Goal: Information Seeking & Learning: Learn about a topic

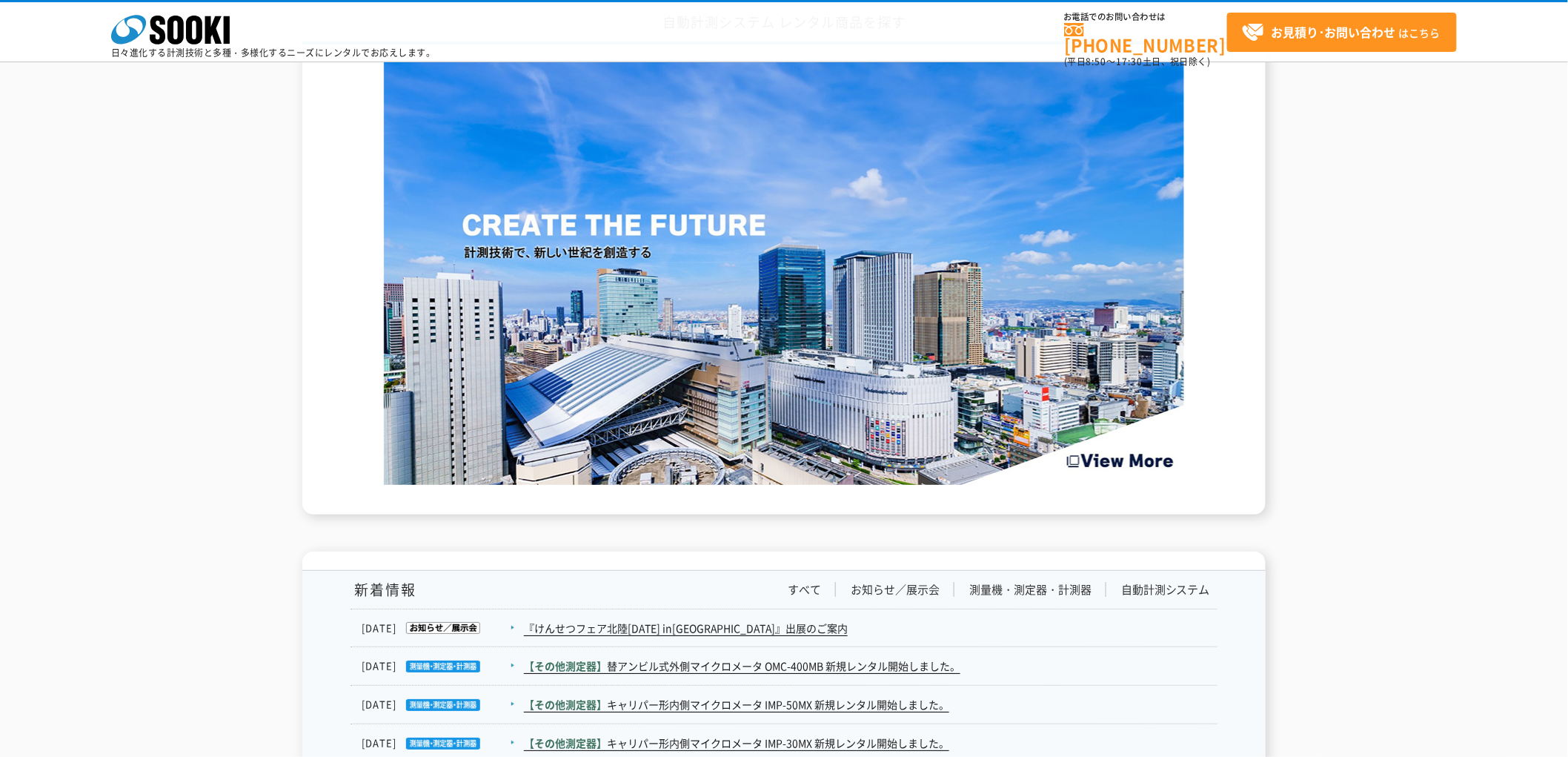
scroll to position [2111, 0]
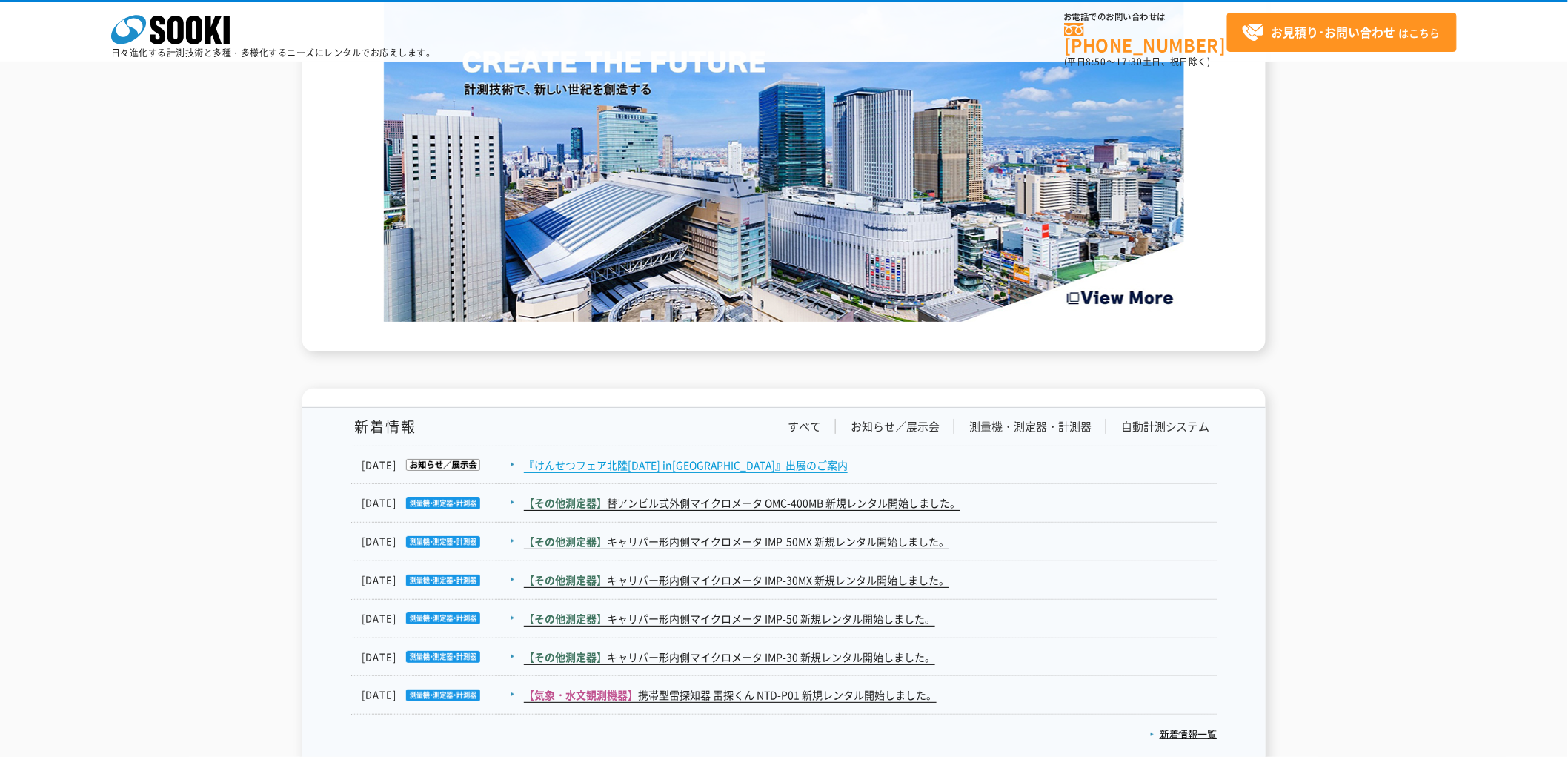
click at [737, 458] on link "『けんせつフェア北陸[DATE] in[GEOGRAPHIC_DATA]』出展のご案内" at bounding box center [686, 465] width 324 height 15
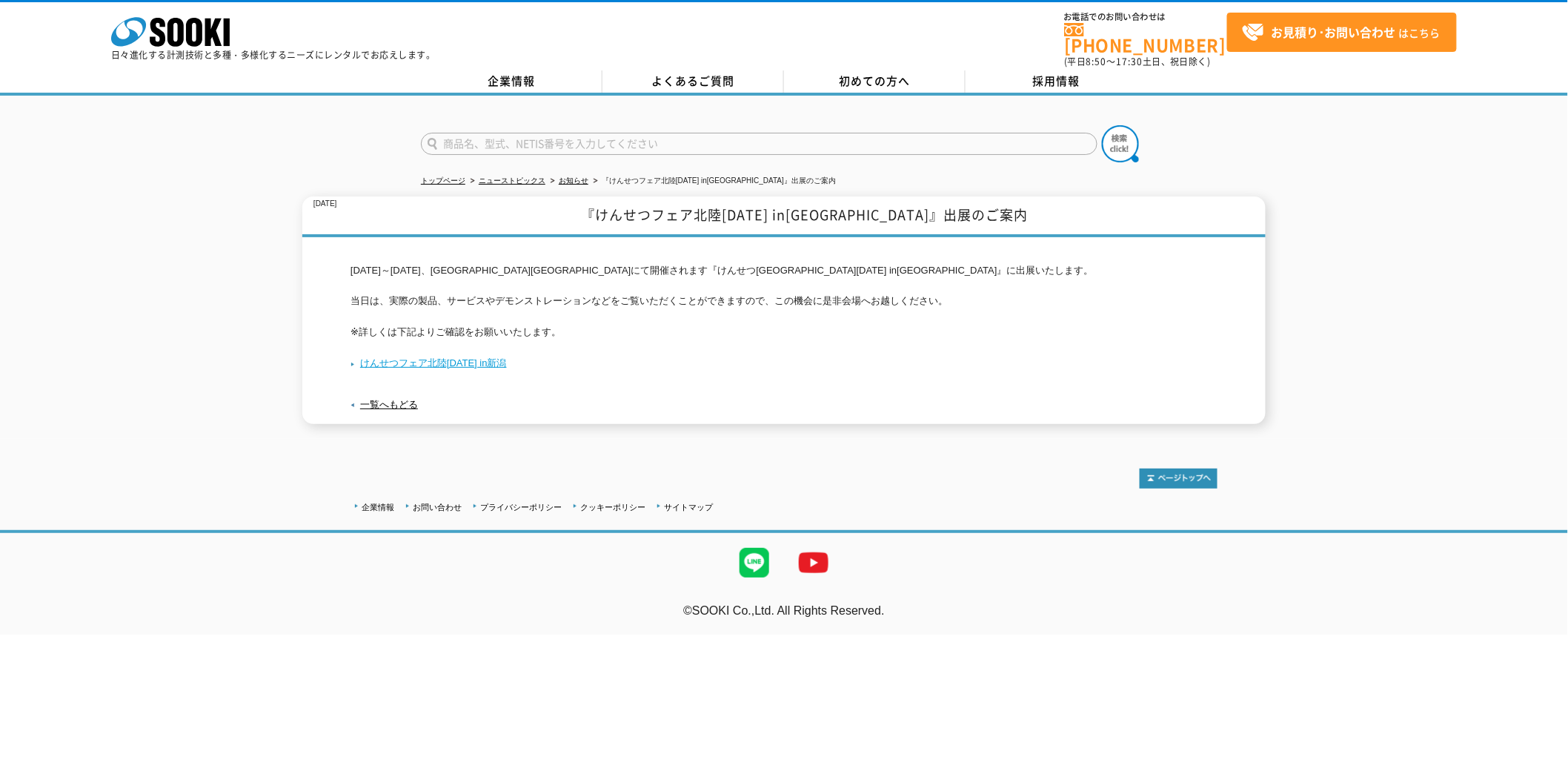
click at [461, 357] on link "けんせつフェア北陸2025 in新潟" at bounding box center [429, 362] width 157 height 11
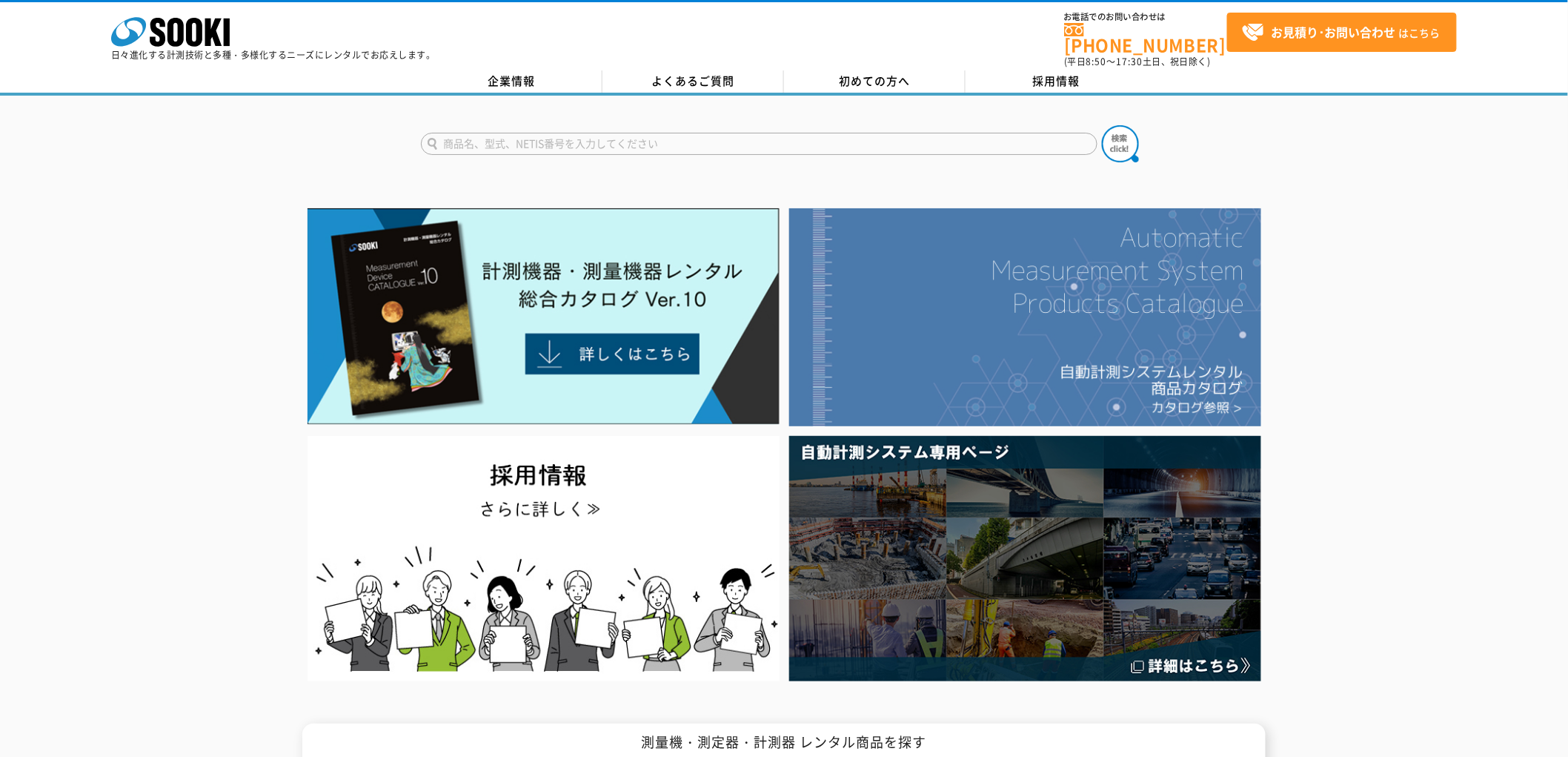
click at [1071, 342] on img at bounding box center [1025, 317] width 472 height 218
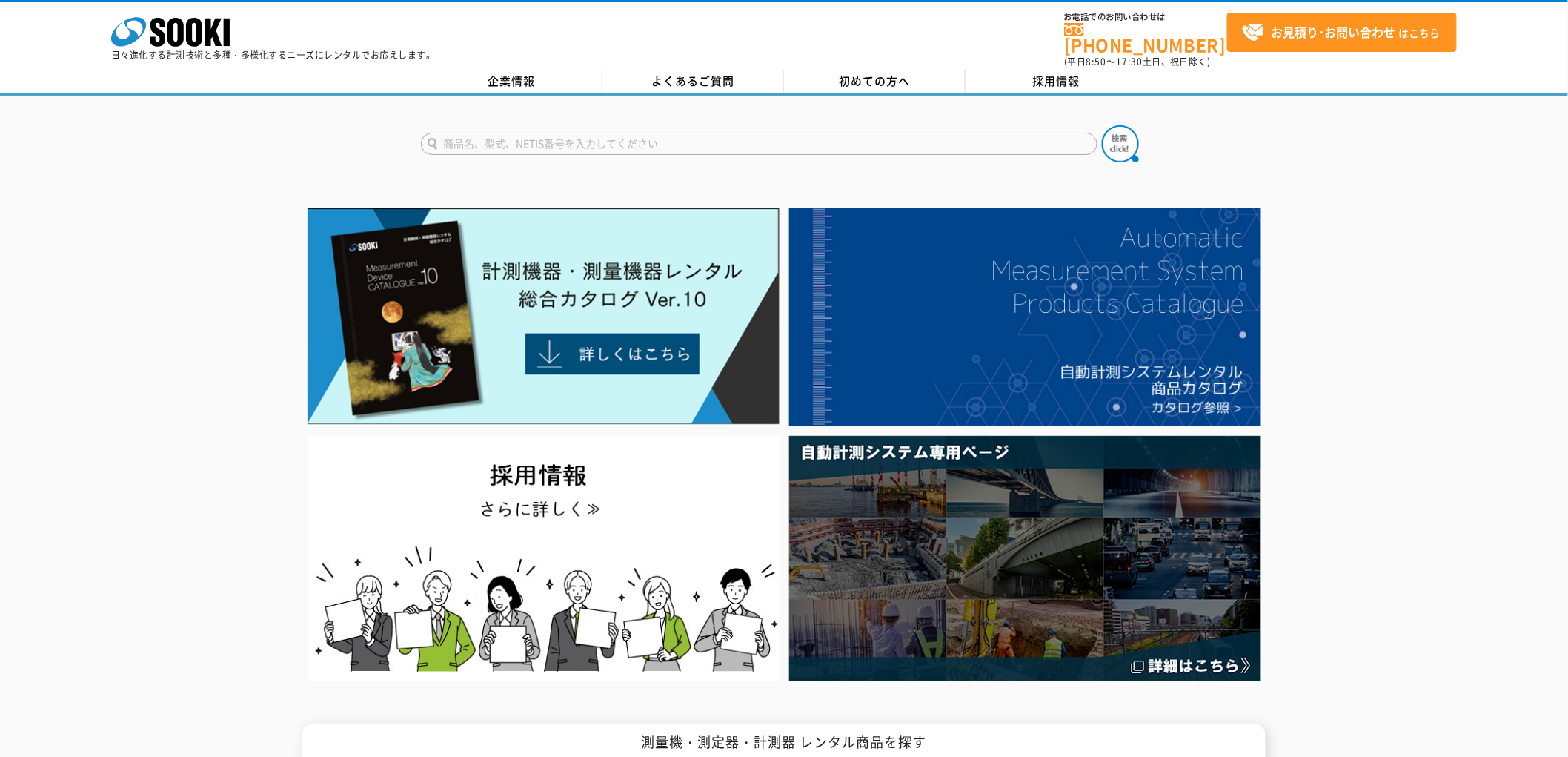
click at [528, 96] on div at bounding box center [784, 131] width 1568 height 71
click at [523, 77] on link "企業情報" at bounding box center [512, 81] width 182 height 22
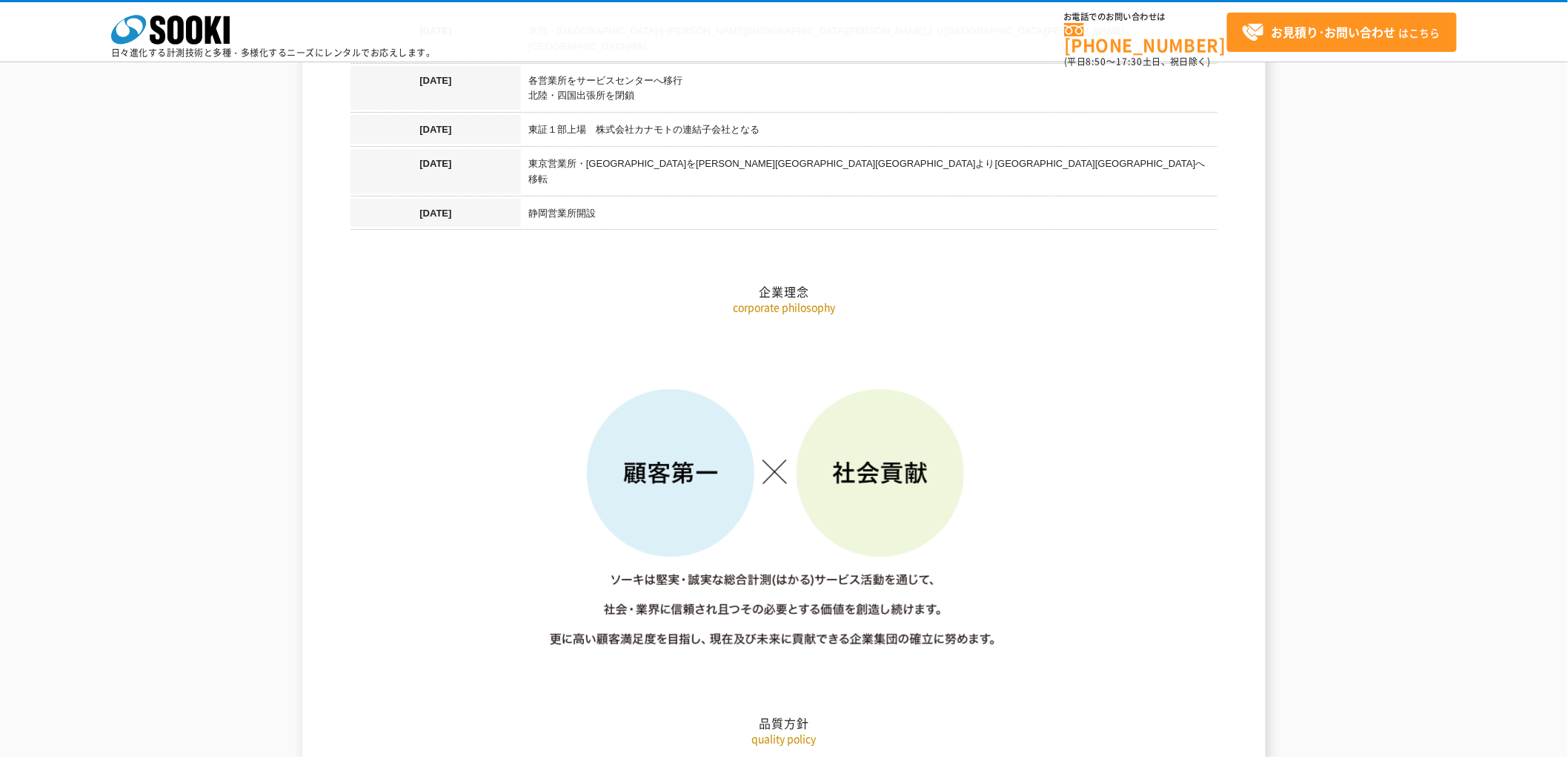
scroll to position [1648, 0]
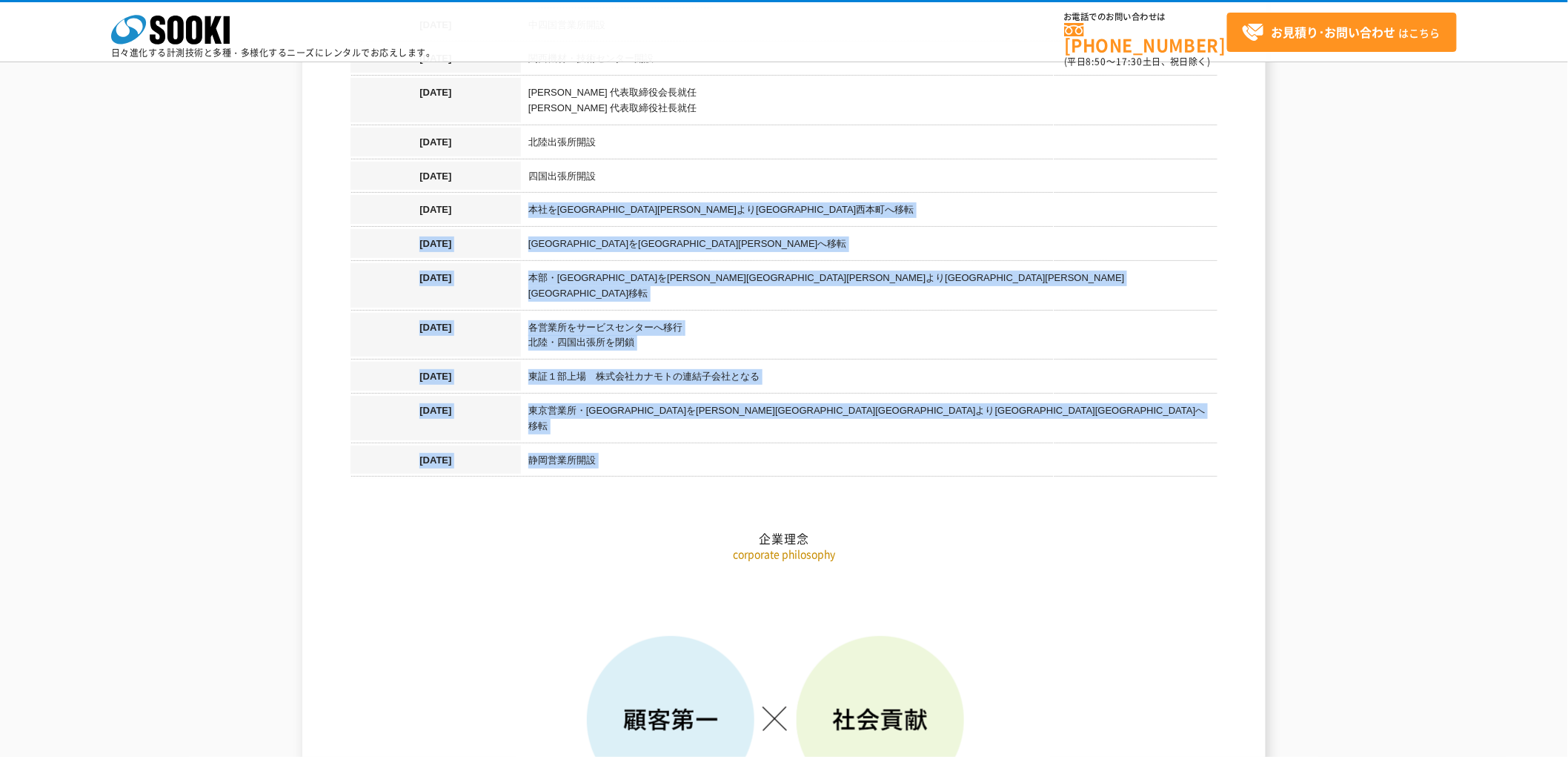
drag, startPoint x: 626, startPoint y: 418, endPoint x: 471, endPoint y: 210, distance: 259.4
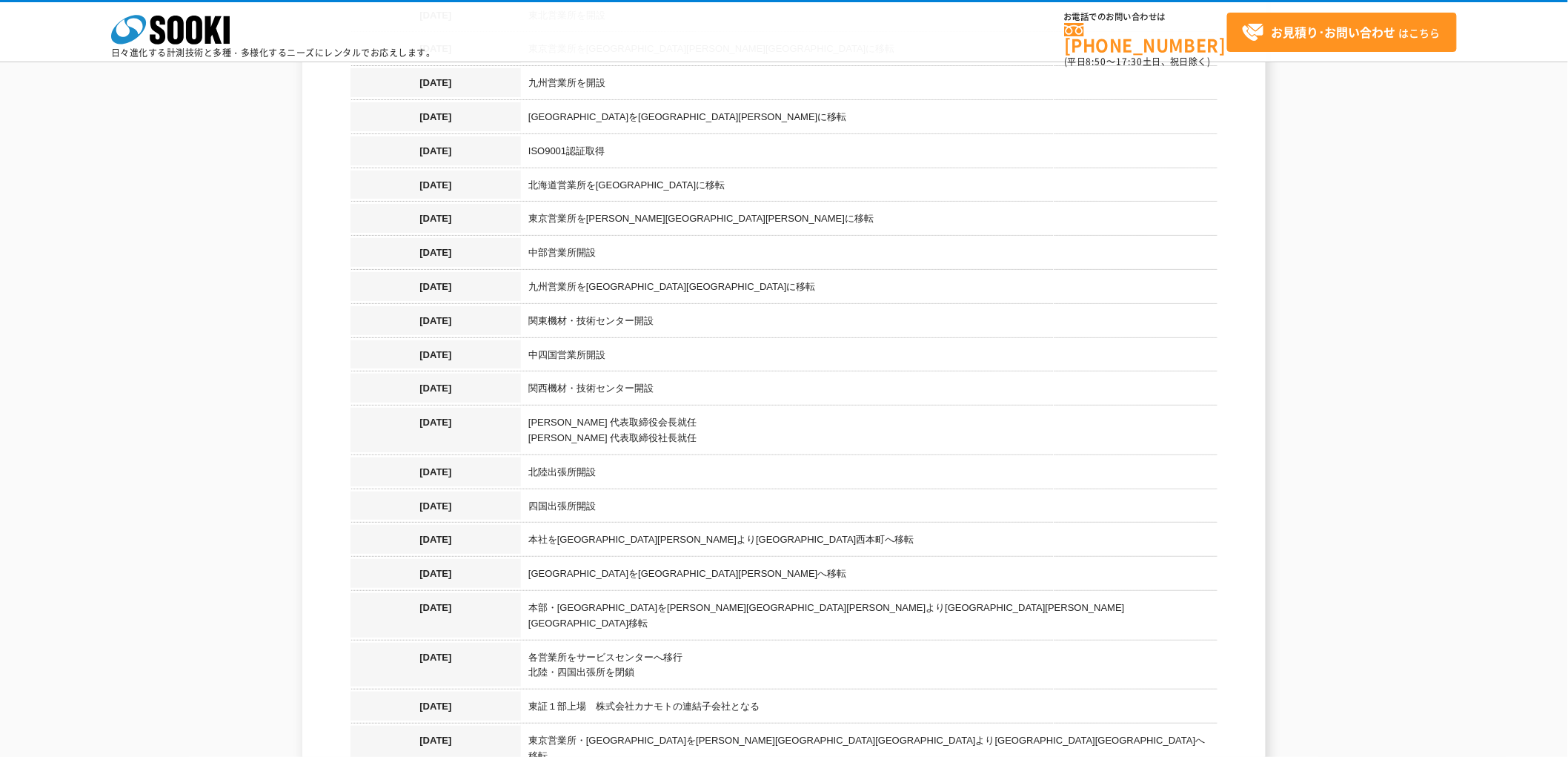
click at [616, 374] on td "関西機材・技術センター開設" at bounding box center [870, 391] width 697 height 34
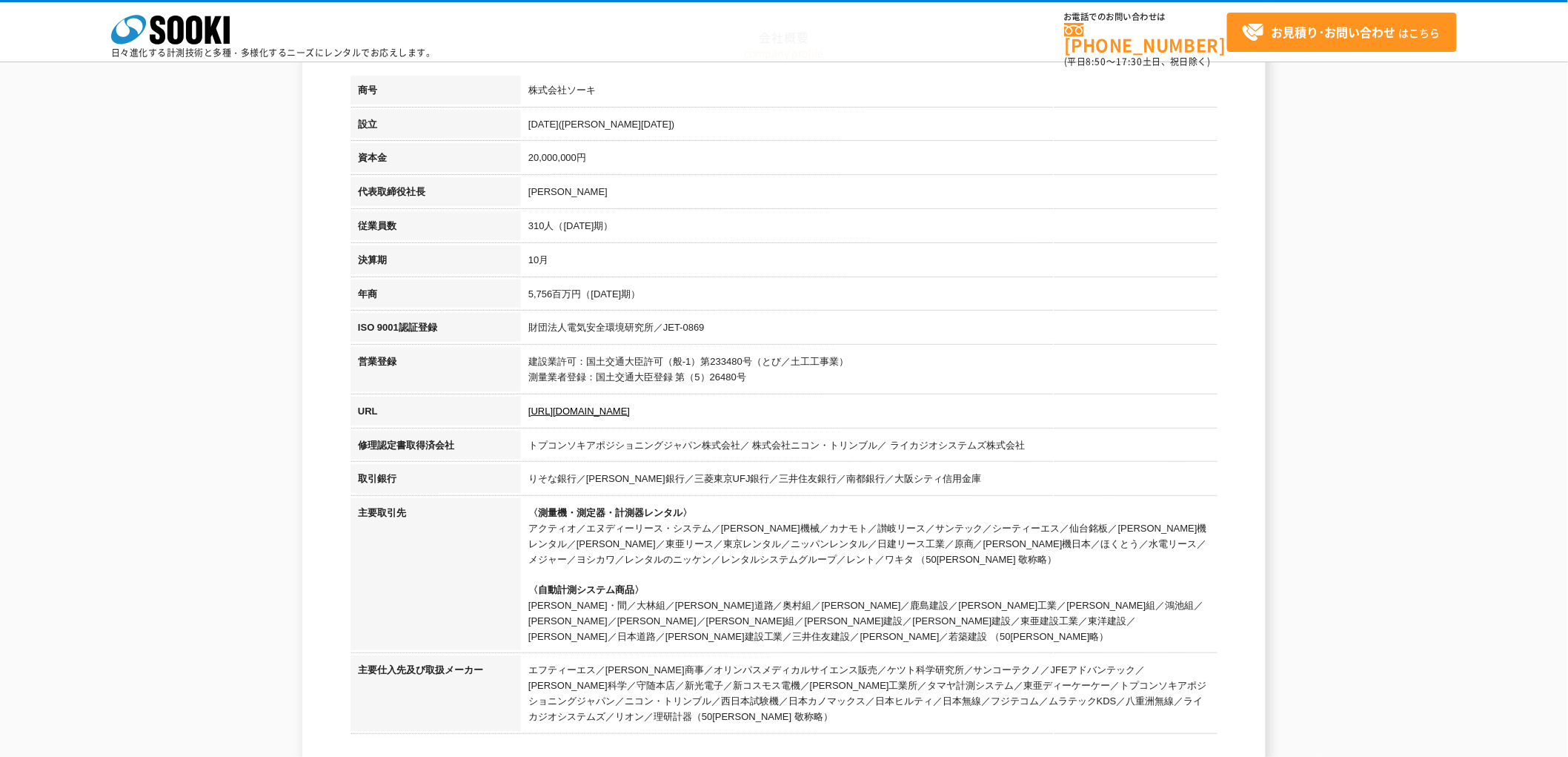
scroll to position [82, 0]
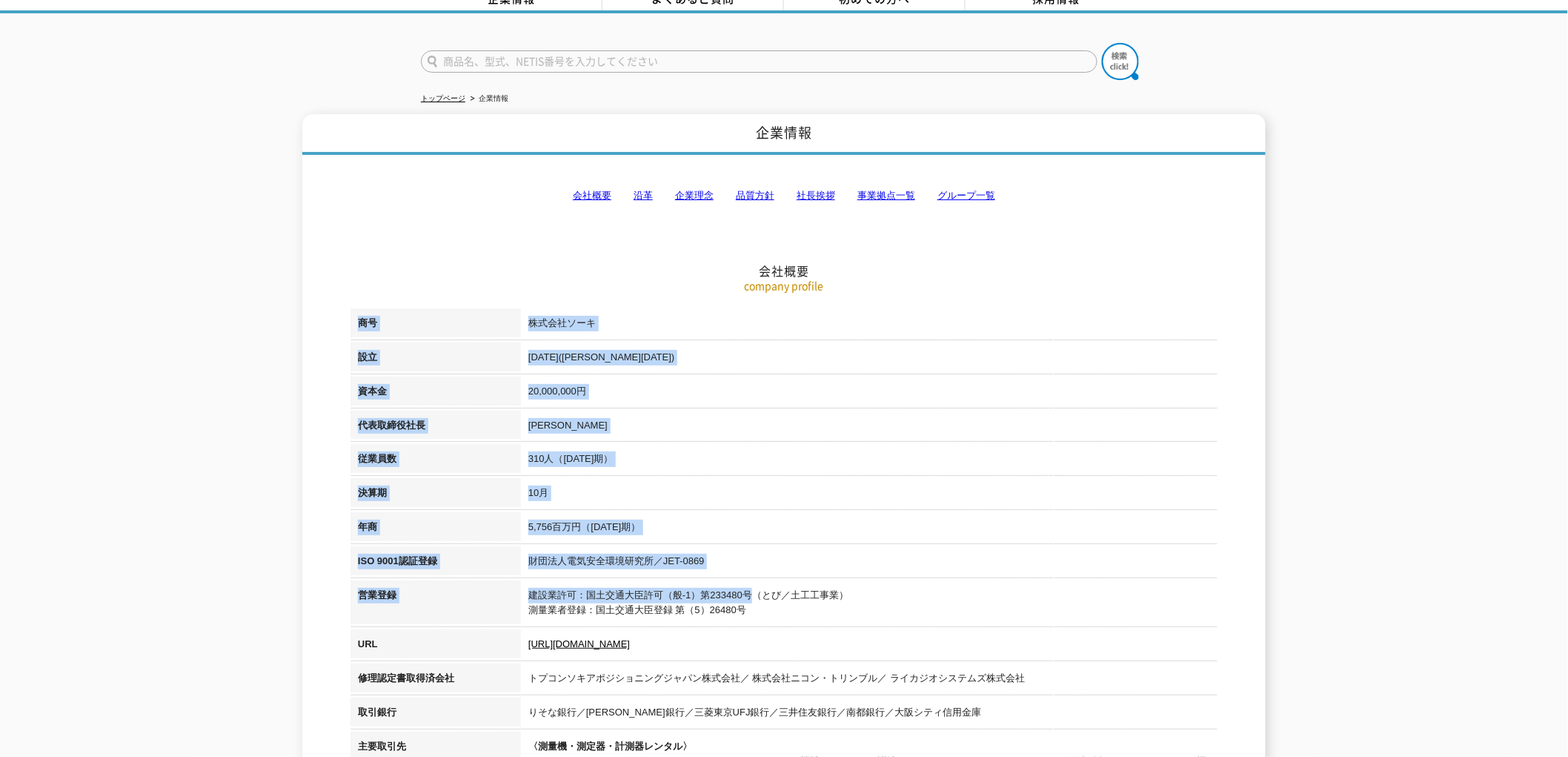
drag, startPoint x: 358, startPoint y: 312, endPoint x: 778, endPoint y: 558, distance: 486.7
click at [758, 579] on tbody "商号 株式会社ソーキ 設立 1989年4月(平成元年) 資本金 20,000,000円 代表取締役社長 梶原 英登 従業員数 310人（2024年10月期） …" at bounding box center [784, 639] width 867 height 660
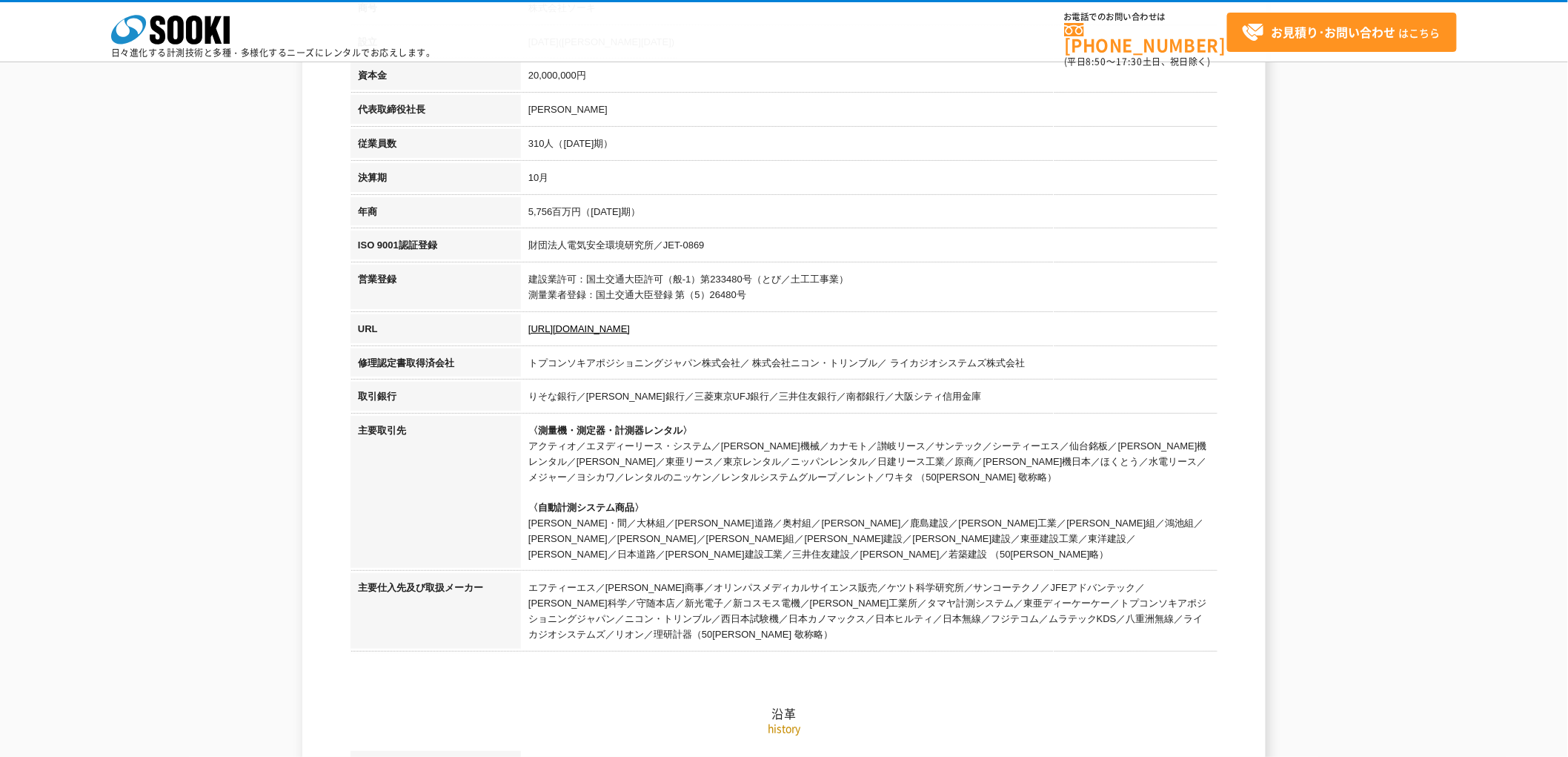
click at [765, 460] on td "〈測量機・測定器・計測器レンタル〉 アクティオ／エヌディーリース・システム／奥村機械／カナモト／讃岐リース／サンテック／シーティーエス／仙台銘板／太陽建機レン…" at bounding box center [870, 494] width 697 height 157
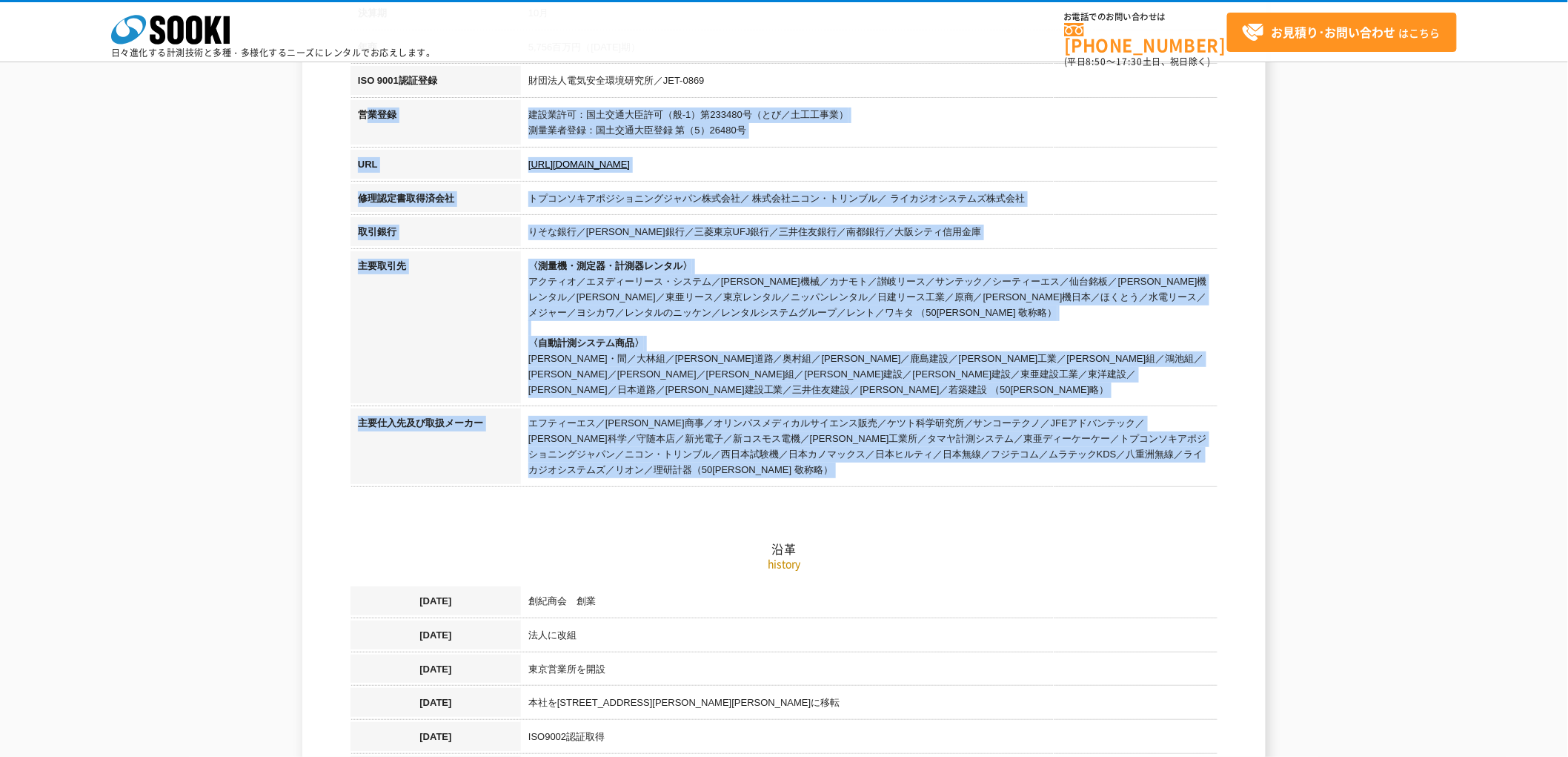
drag, startPoint x: 527, startPoint y: 394, endPoint x: 368, endPoint y: 122, distance: 315.1
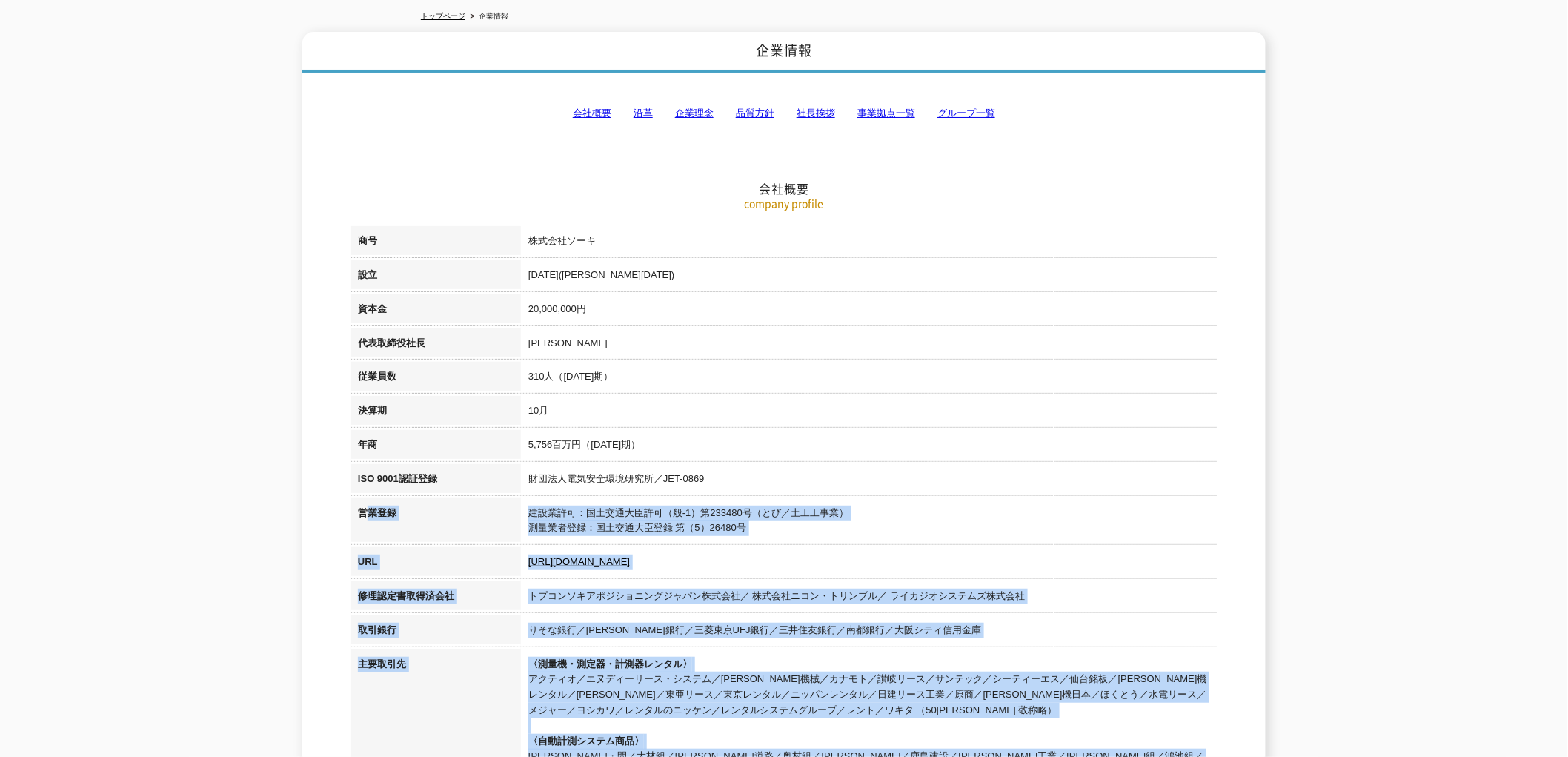
scroll to position [0, 0]
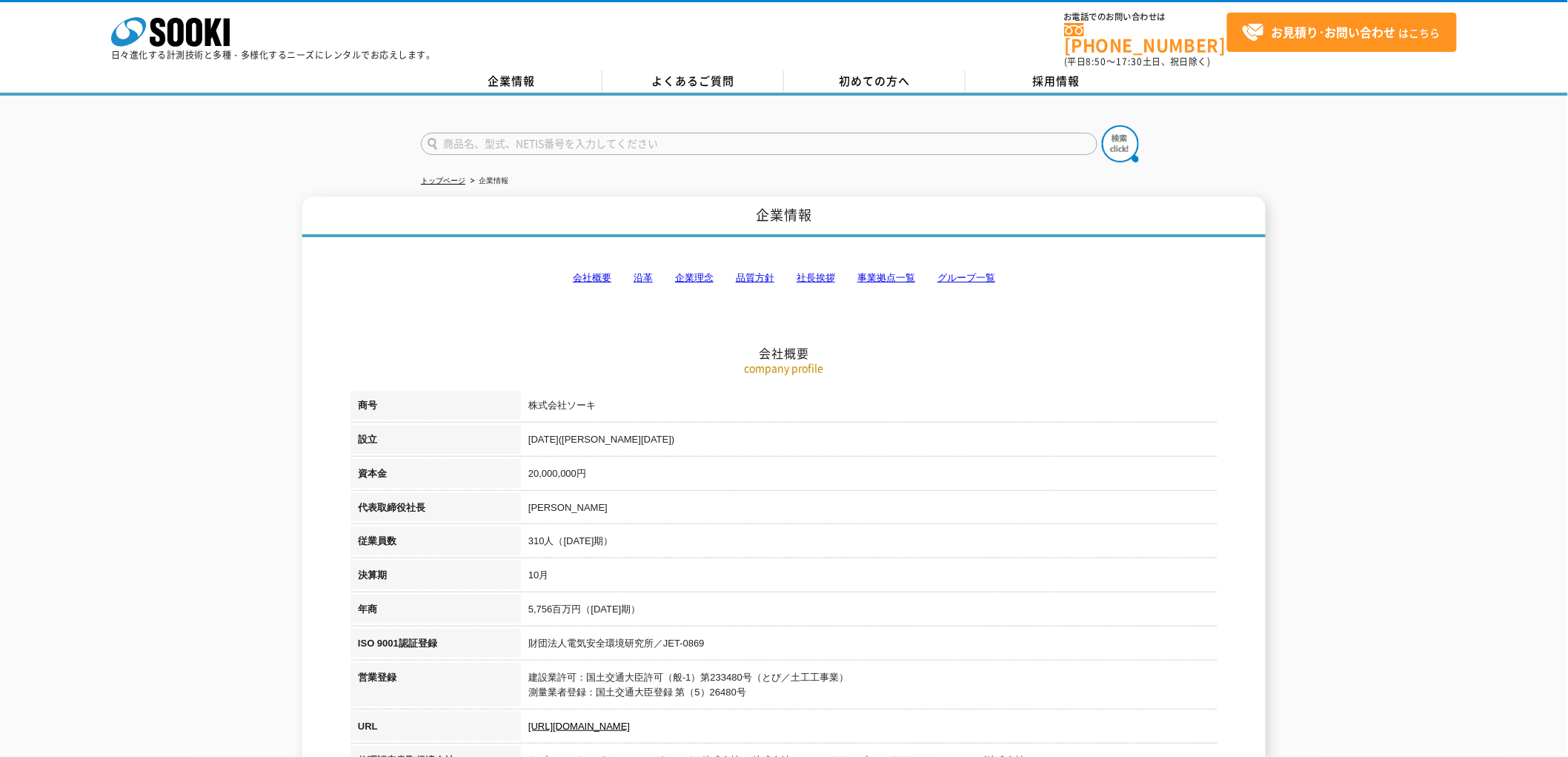
click at [395, 425] on th "設立" at bounding box center [436, 441] width 170 height 34
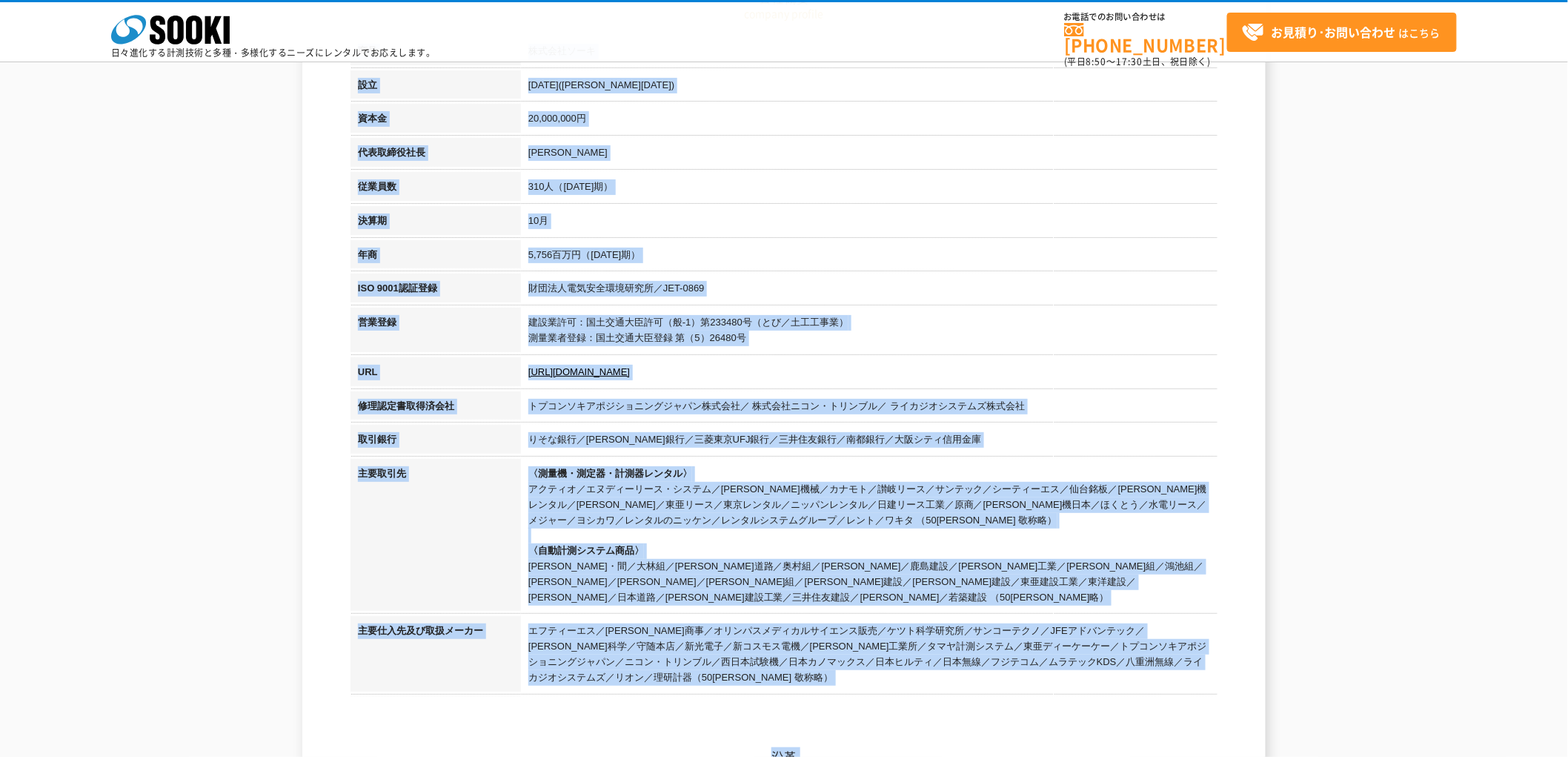
scroll to position [538, 0]
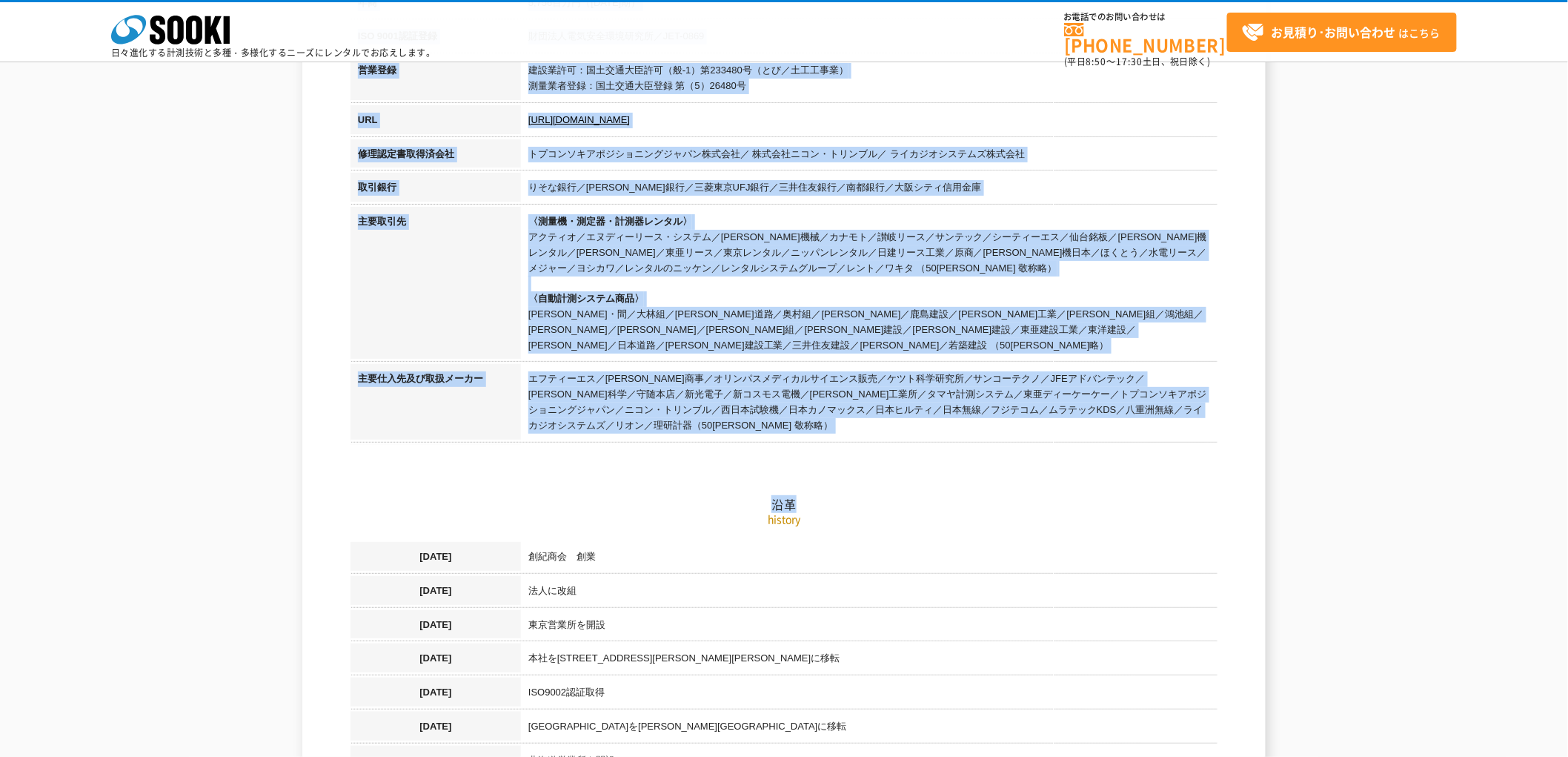
drag, startPoint x: 359, startPoint y: 397, endPoint x: 1210, endPoint y: 395, distance: 851.0
click at [966, 438] on h2 "沿革" at bounding box center [784, 430] width 867 height 164
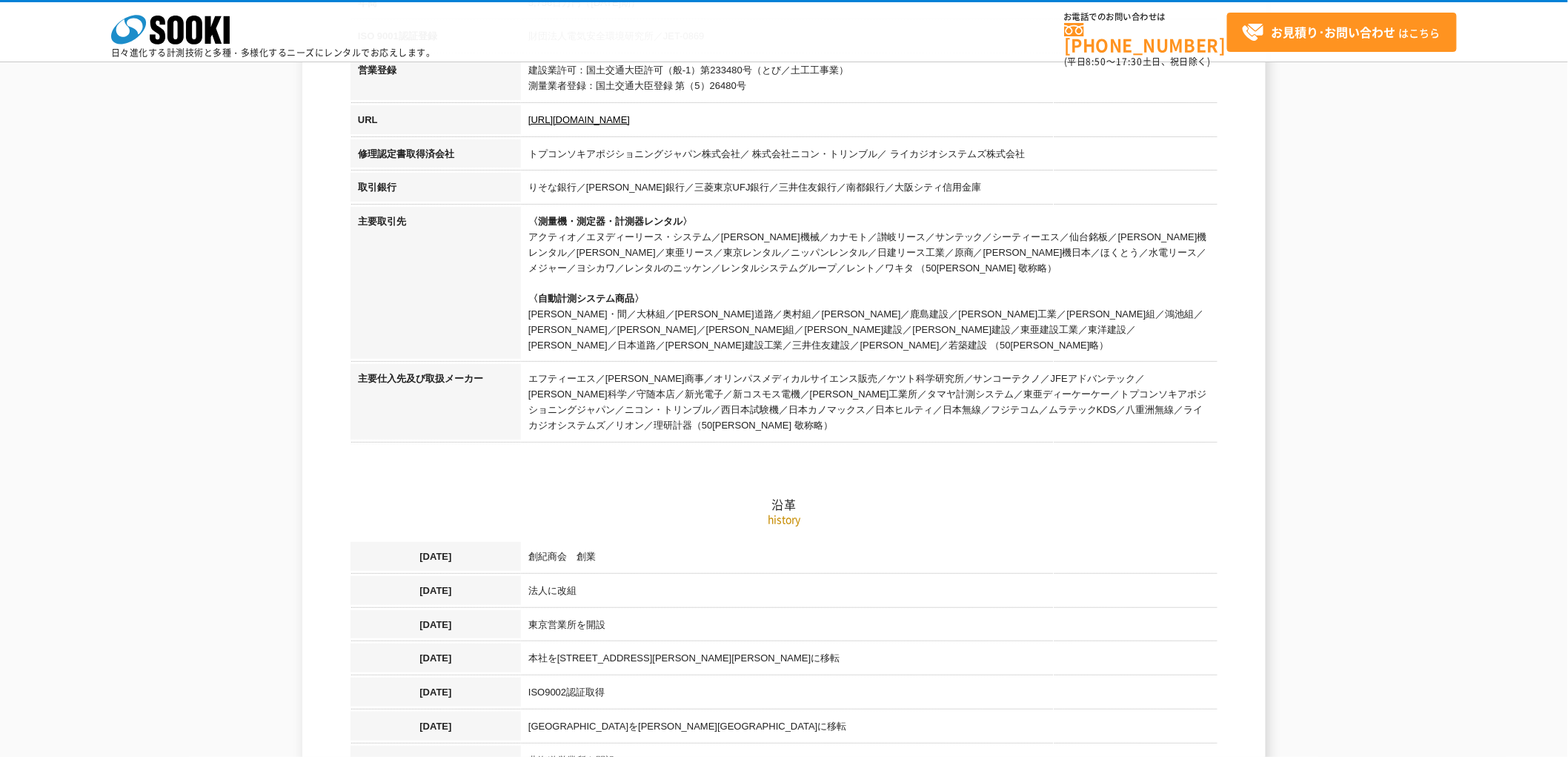
drag, startPoint x: 591, startPoint y: 408, endPoint x: 522, endPoint y: 398, distance: 69.7
click at [522, 398] on h2 "沿革" at bounding box center [784, 430] width 867 height 164
click at [554, 395] on td "エフティーエス／大田商事／オリンパスメディカルサイエンス販売／ケツト科学研究所／サンコーテクノ／JFEアドバンテック／柴田科学／守随本店／新光電子／新コスモス…" at bounding box center [870, 404] width 697 height 80
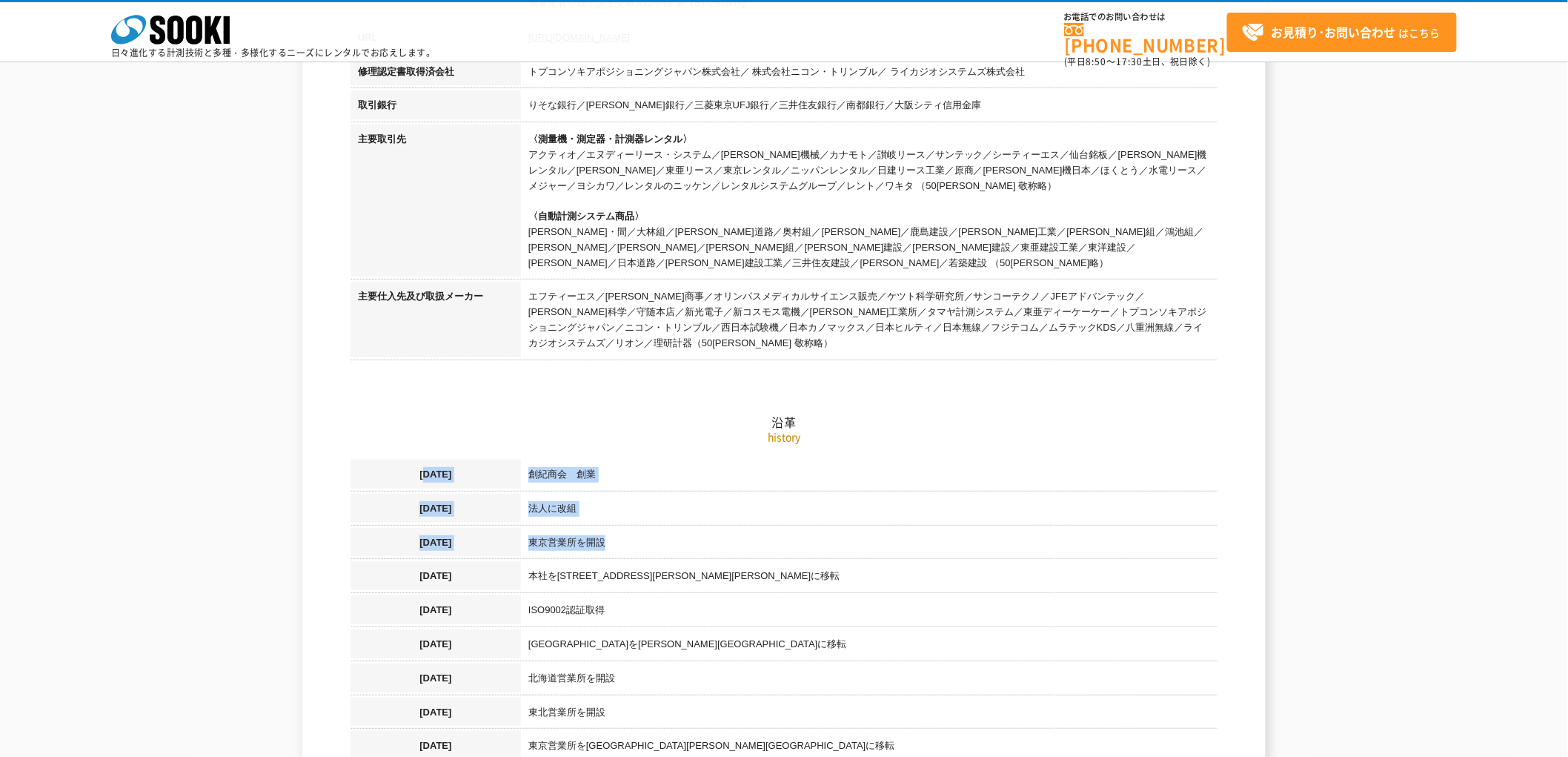
drag, startPoint x: 418, startPoint y: 454, endPoint x: 651, endPoint y: 561, distance: 256.4
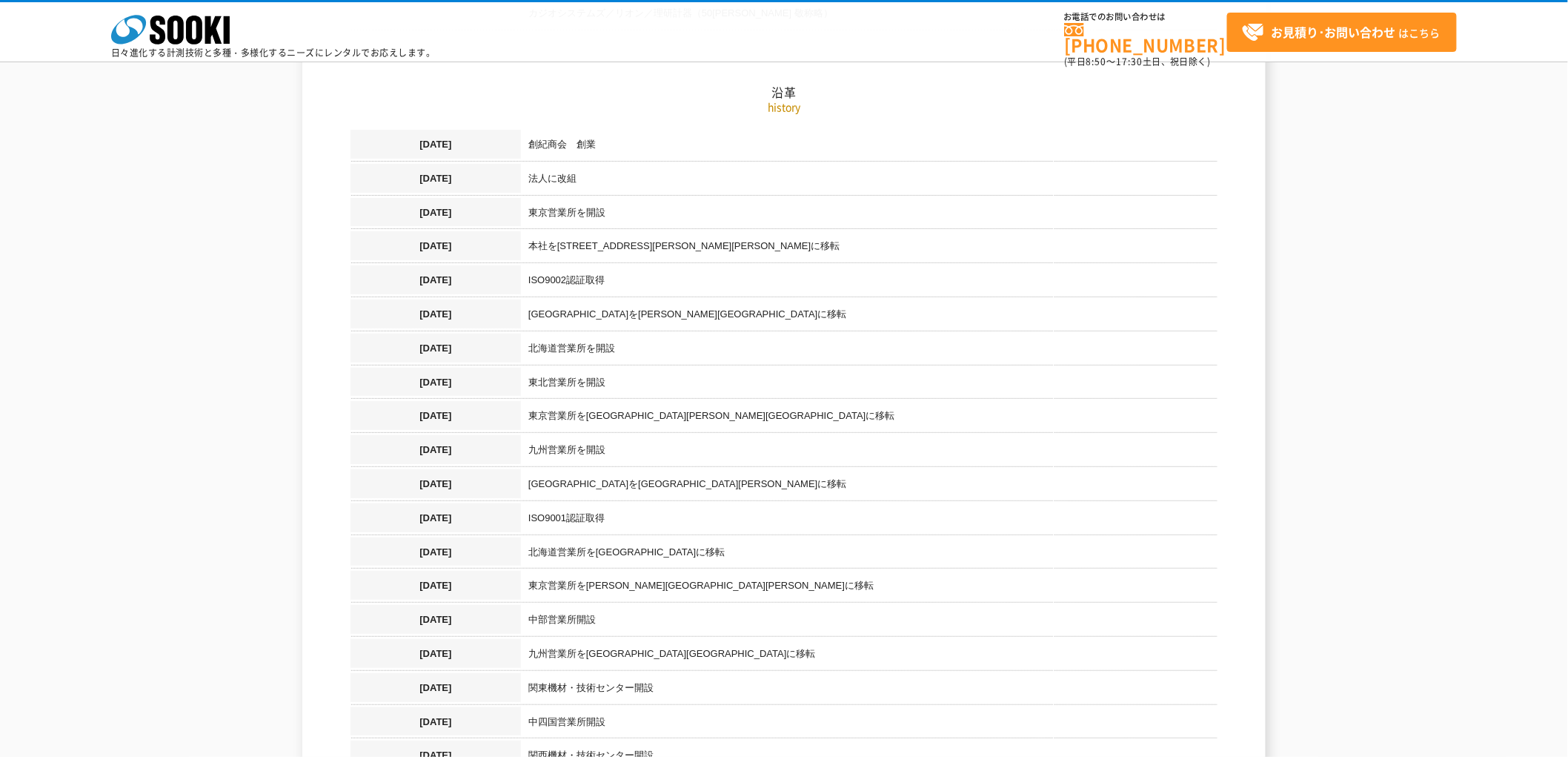
click at [640, 537] on td "北海道営業所を手稲区新発寒に移転" at bounding box center [870, 554] width 697 height 34
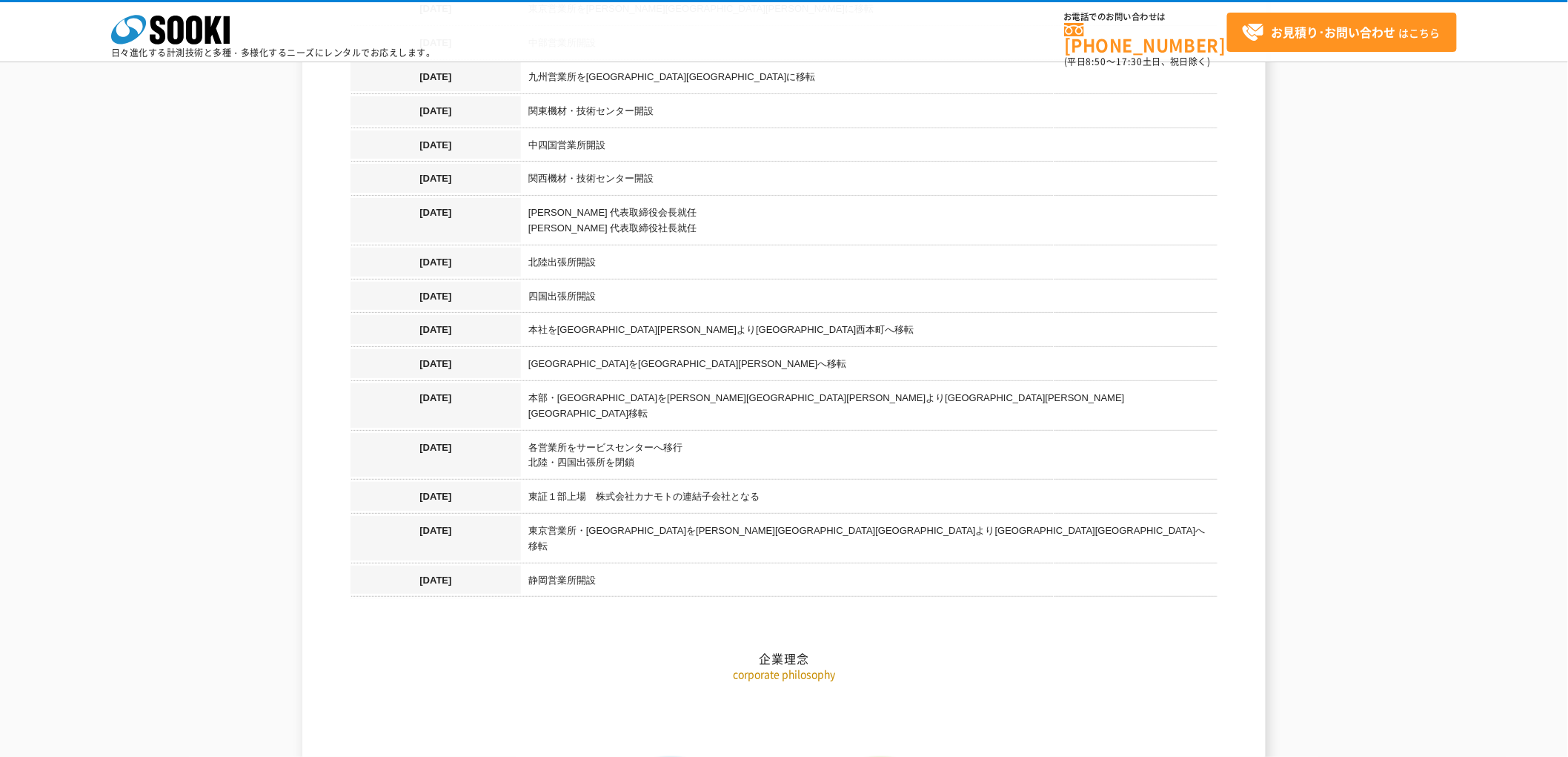
scroll to position [1692, 0]
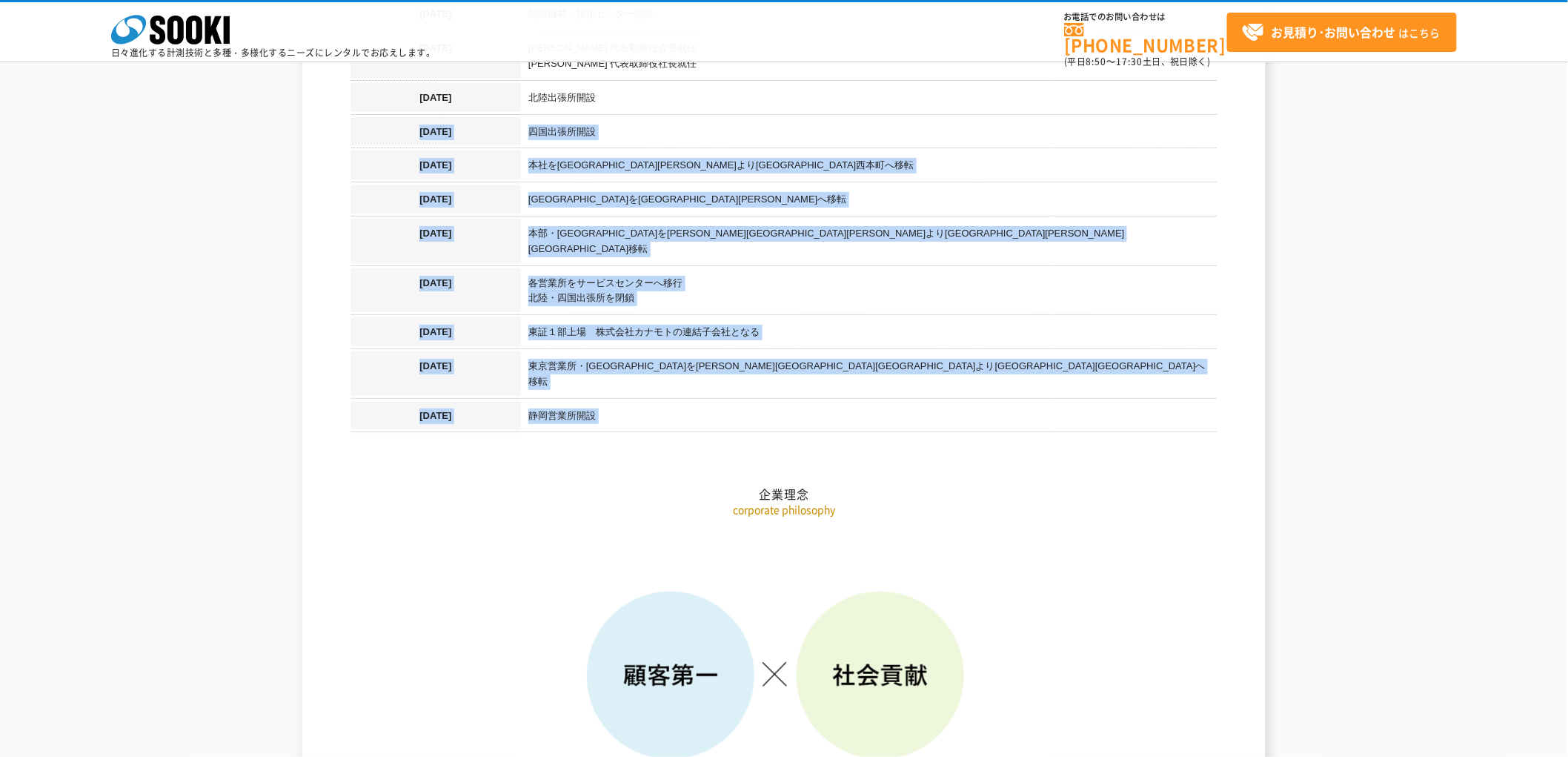
drag, startPoint x: 604, startPoint y: 372, endPoint x: 445, endPoint y: 217, distance: 222.0
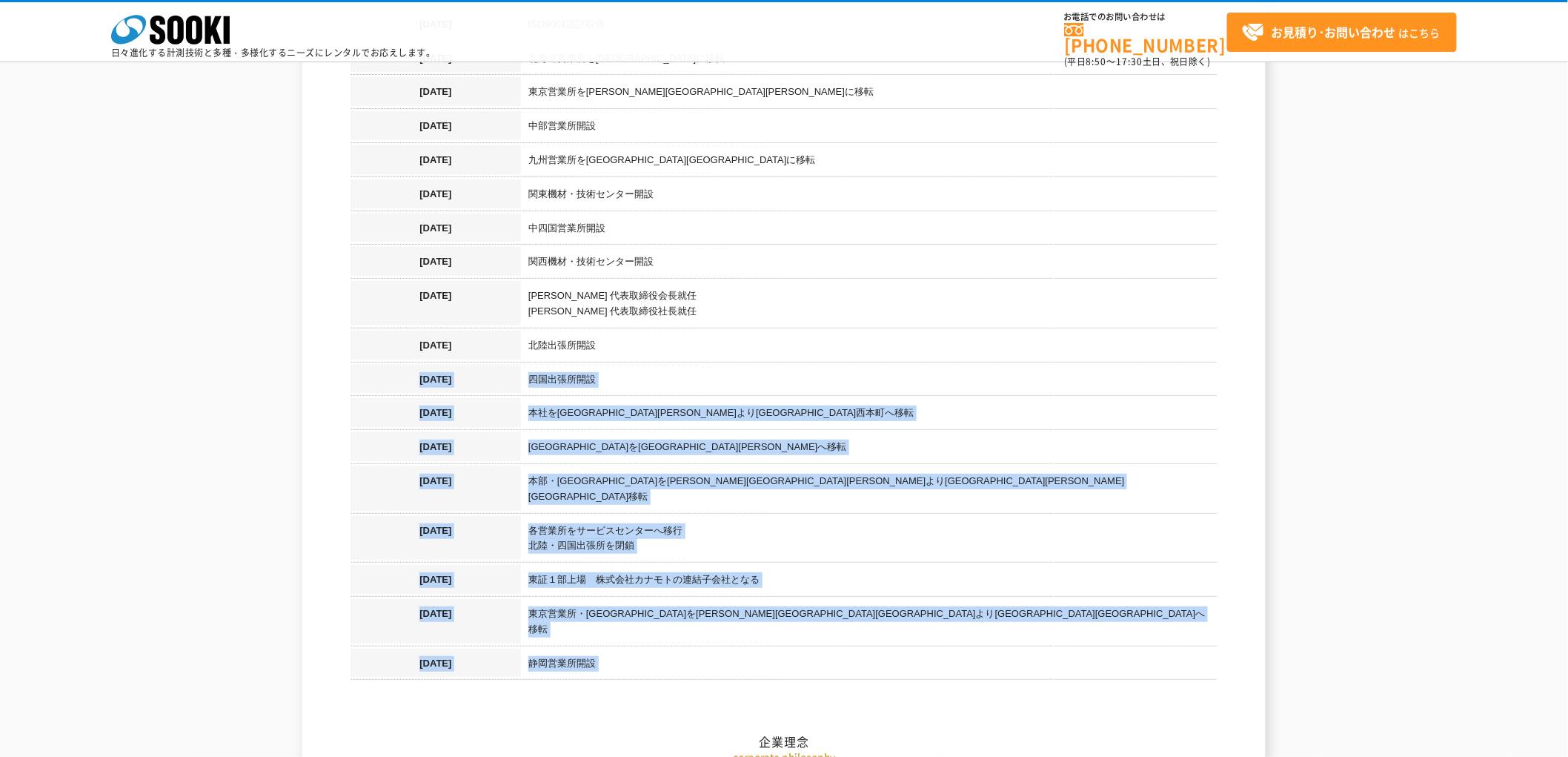
scroll to position [1115, 0]
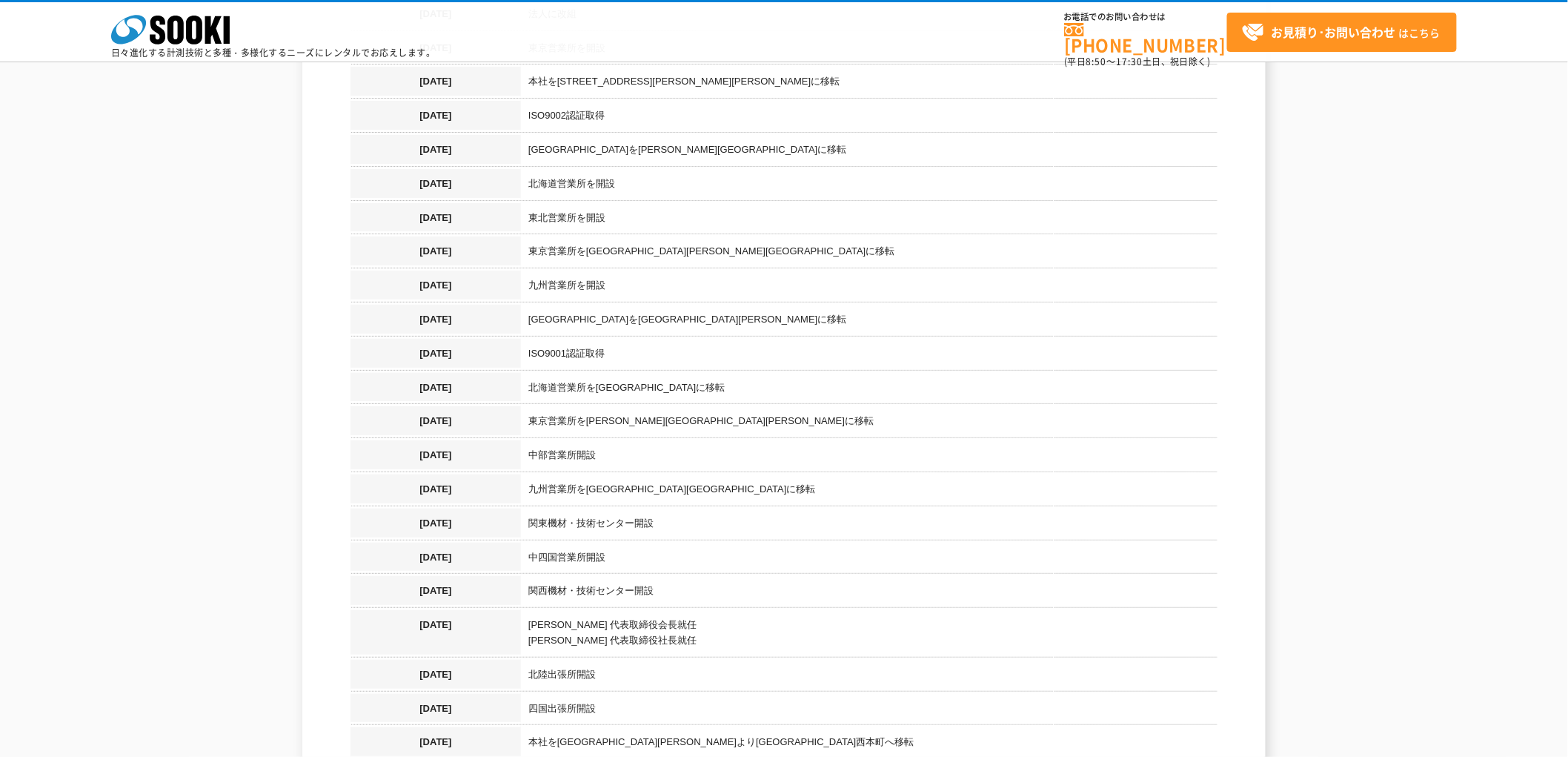
click at [557, 381] on td "北海道営業所を手稲区新発寒に移転" at bounding box center [870, 390] width 697 height 34
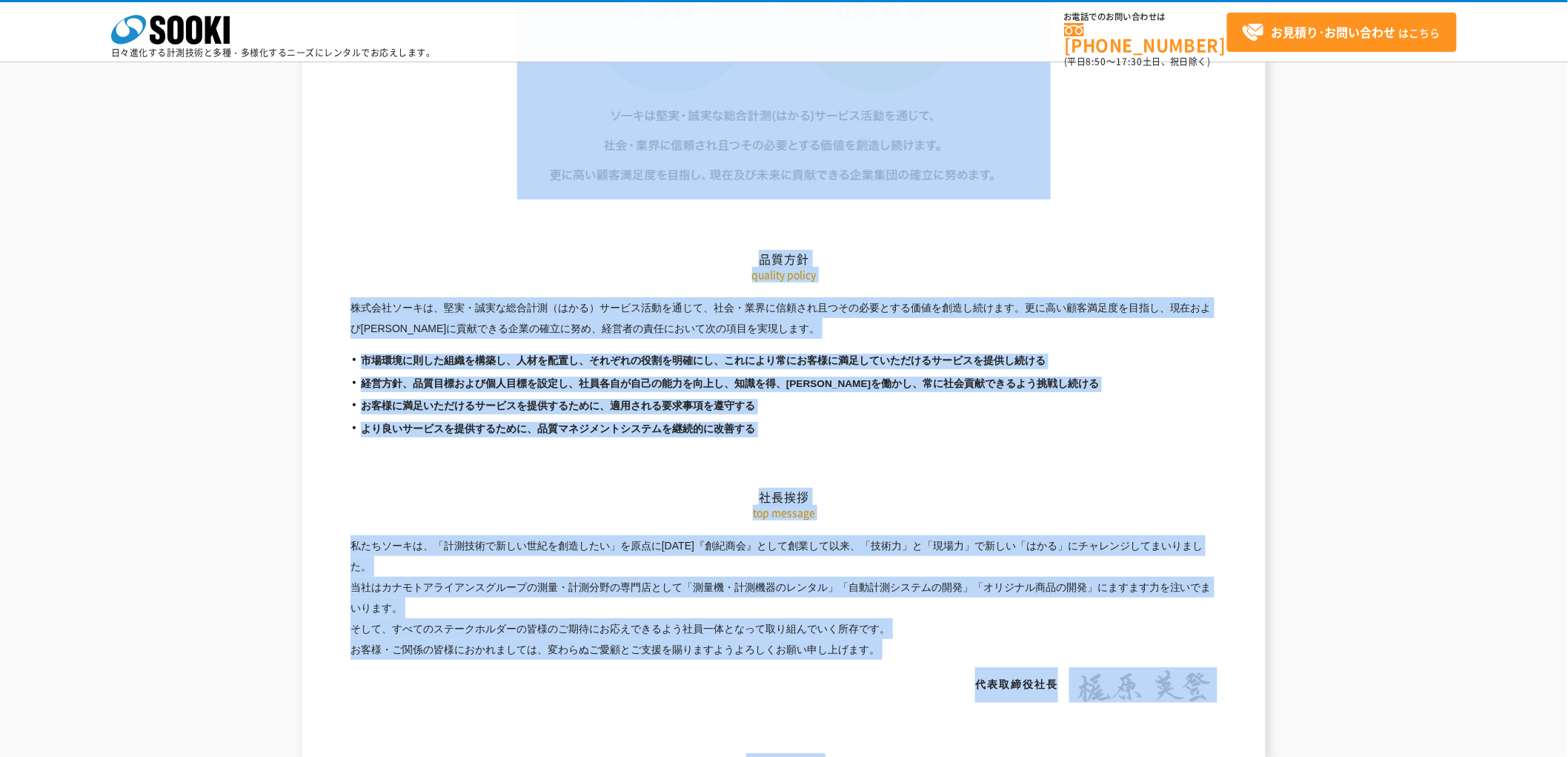
scroll to position [2425, 0]
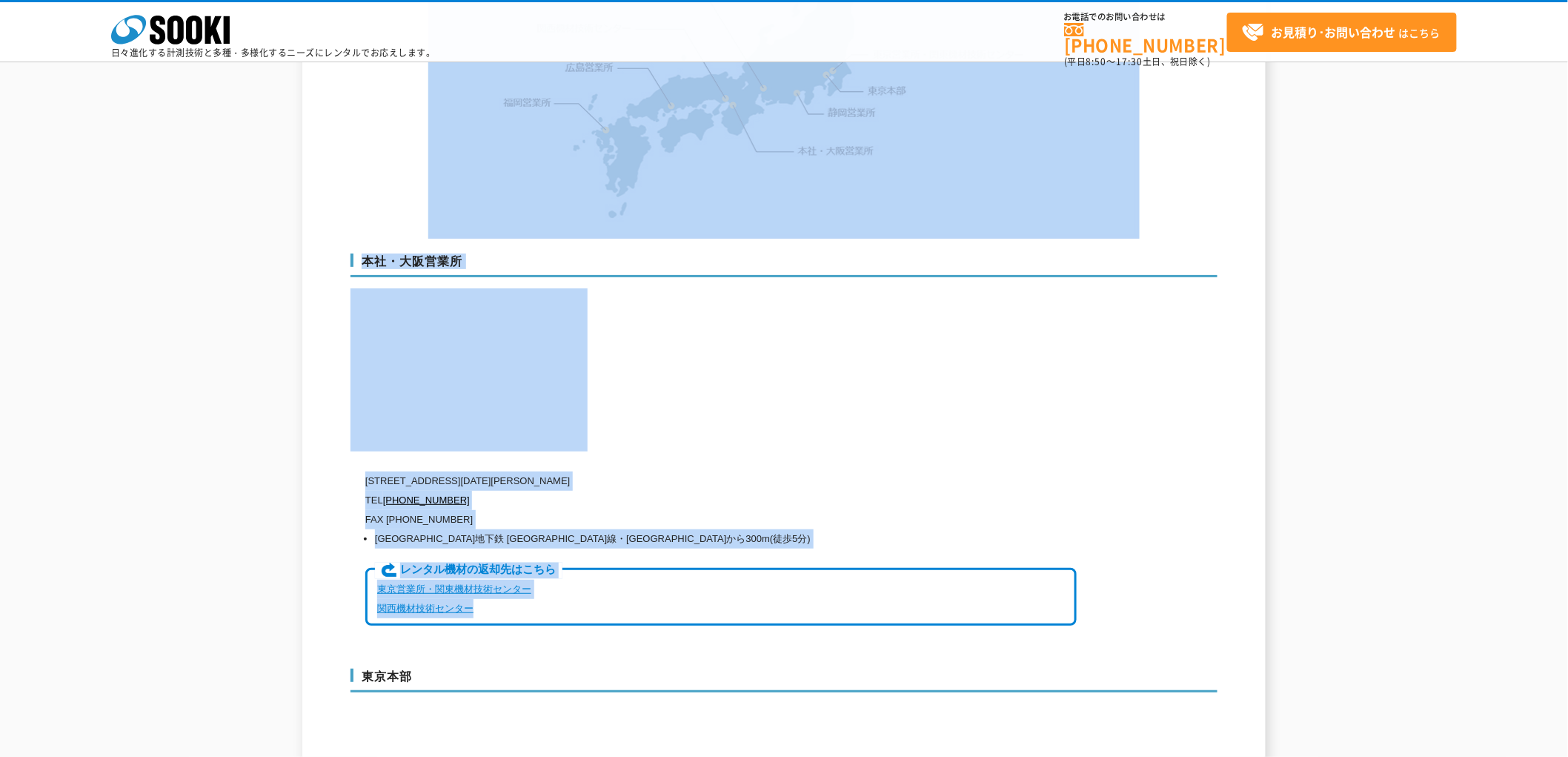
drag, startPoint x: 418, startPoint y: 205, endPoint x: 1013, endPoint y: 575, distance: 700.7
click at [1013, 575] on div "会社概要 沿革 企業理念 品質方針 社長挨拶 事業拠点一覧 グループ一覧 会社概要 company profile 商号 株式会社ソーキ 設立 1989年4月…" at bounding box center [784, 331] width 867 height 7099
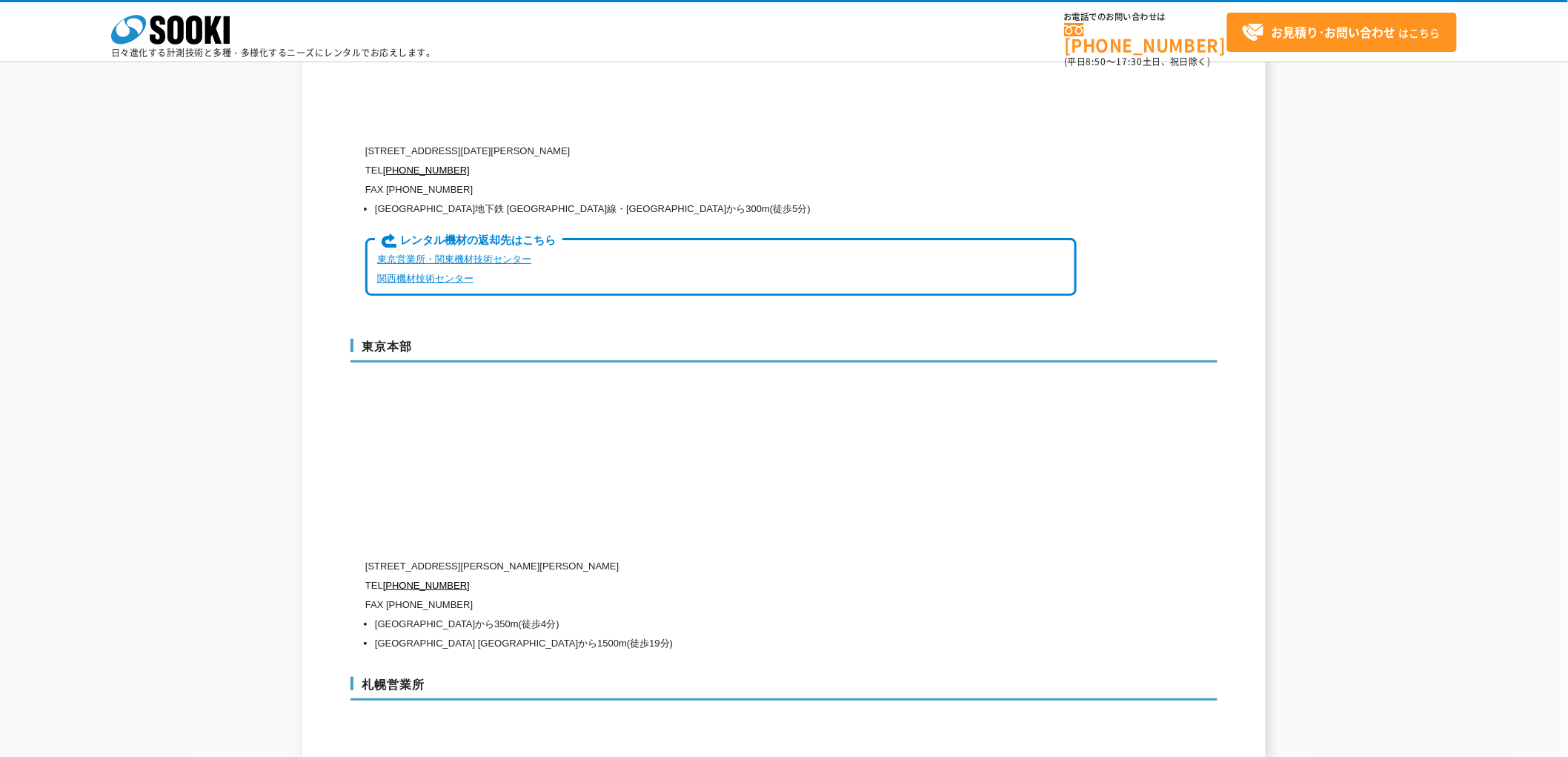
click at [1164, 377] on div "東京本部 〒104-0033 東京都中央区新川1-8-6 秩父ビルディング5階 TEL 0120-856-991 FAX (03)5117-3521 東京メト…" at bounding box center [784, 493] width 867 height 338
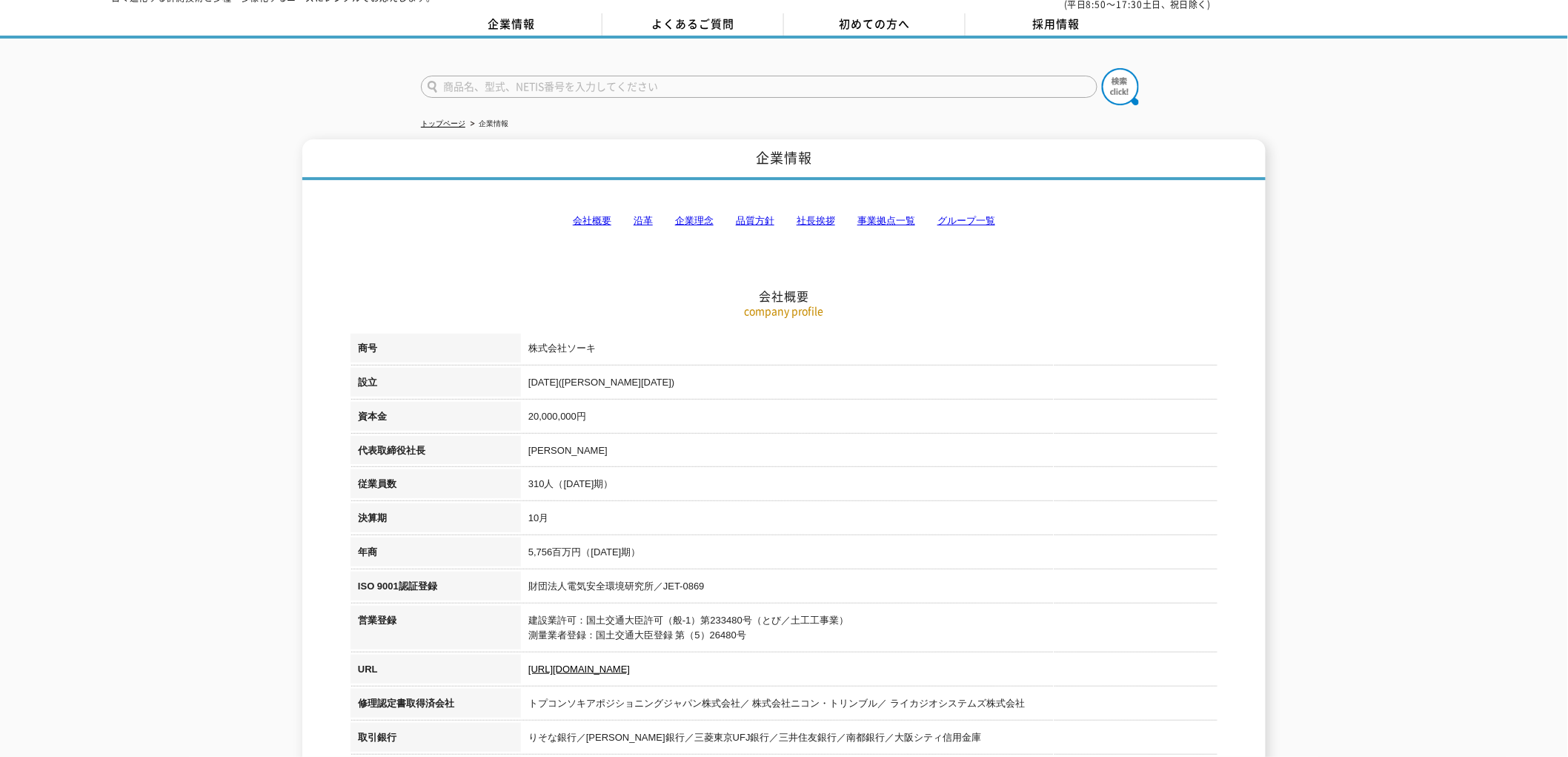
scroll to position [0, 0]
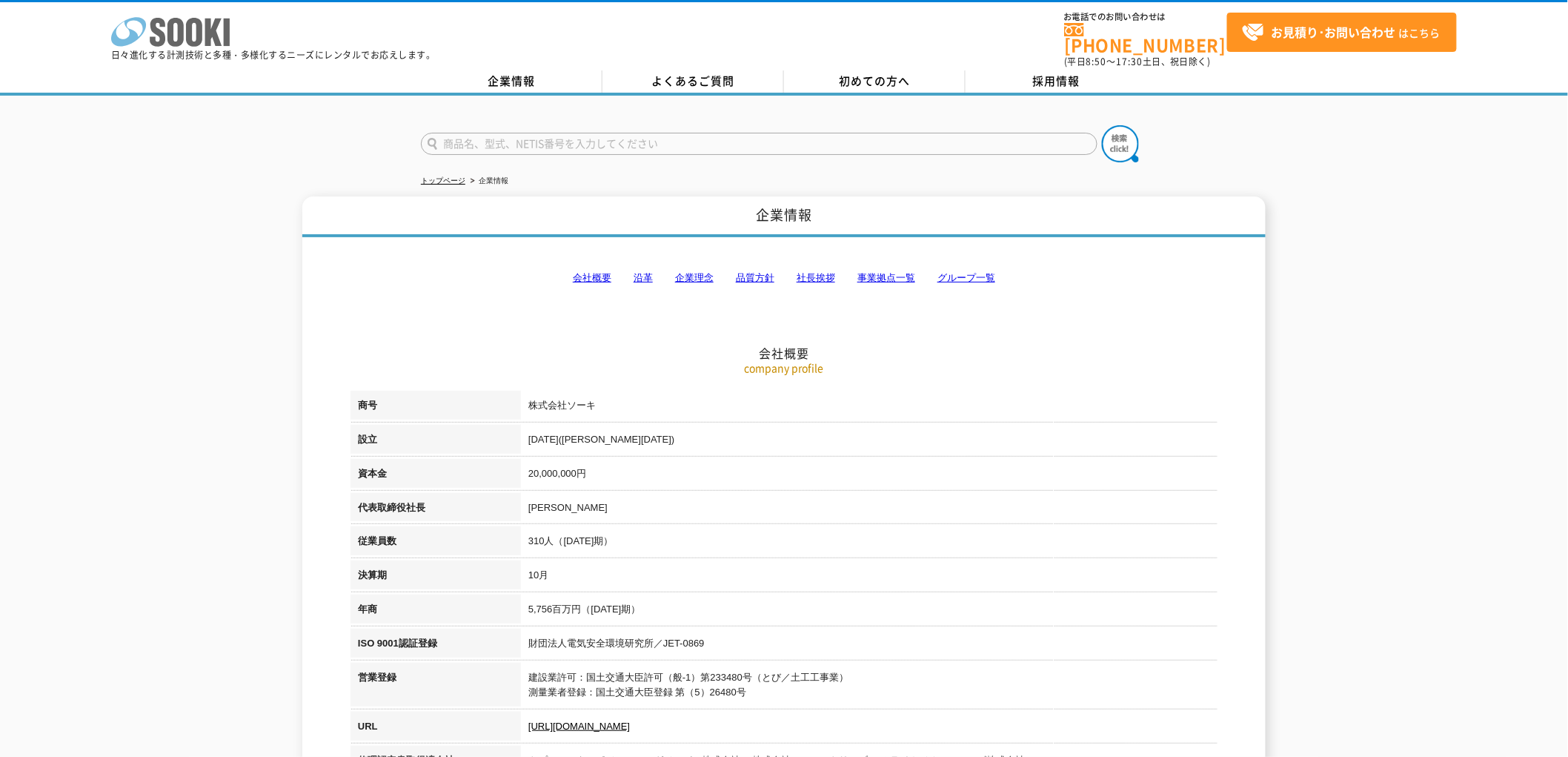
click at [136, 32] on icon at bounding box center [128, 31] width 35 height 29
click at [185, 51] on p "日々進化する計測技術と多種・多様化するニーズにレンタルでお応えします。" at bounding box center [273, 55] width 325 height 9
click at [203, 21] on icon "株式会社 ソーキ" at bounding box center [170, 31] width 119 height 30
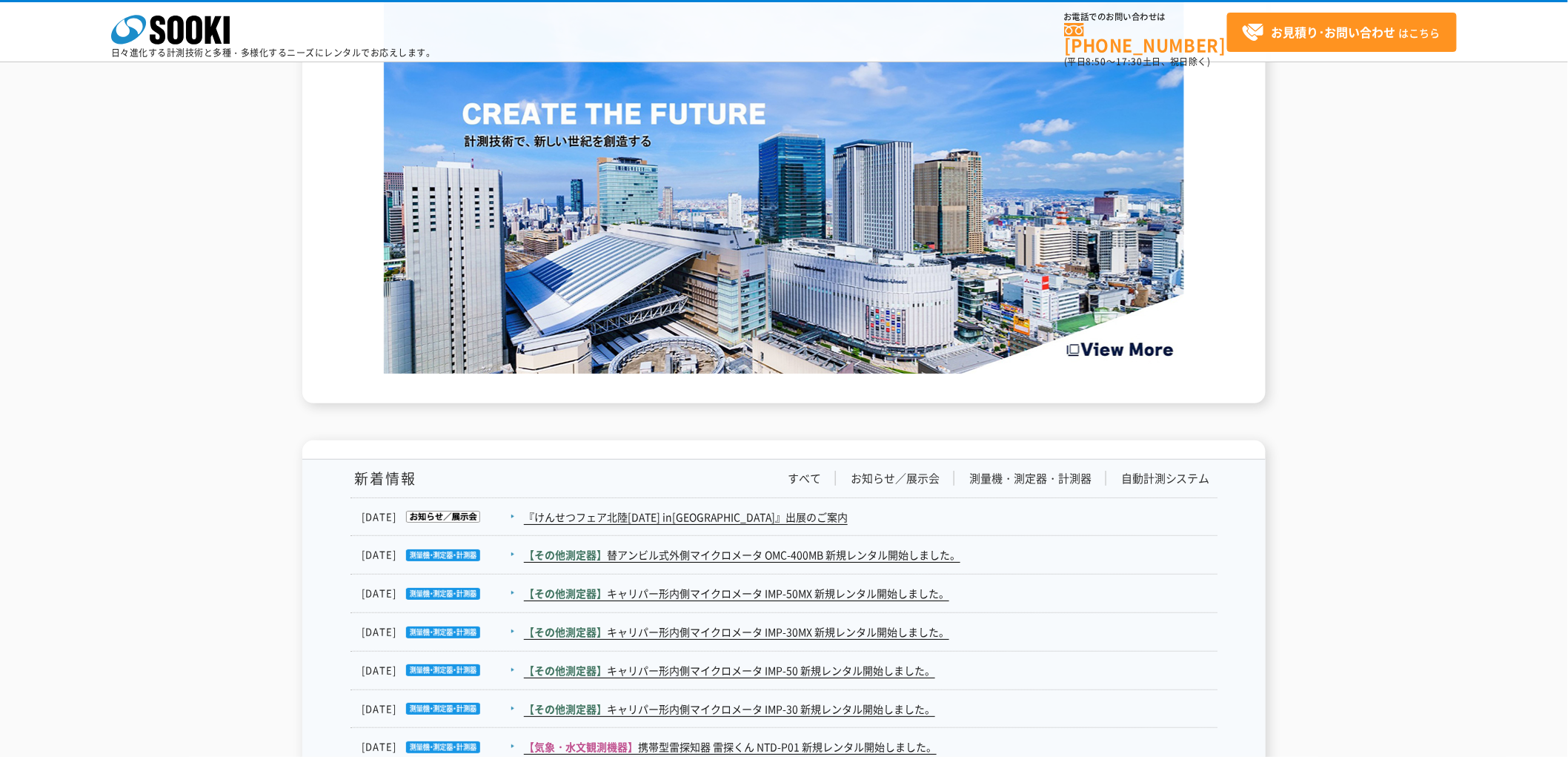
scroll to position [2306, 0]
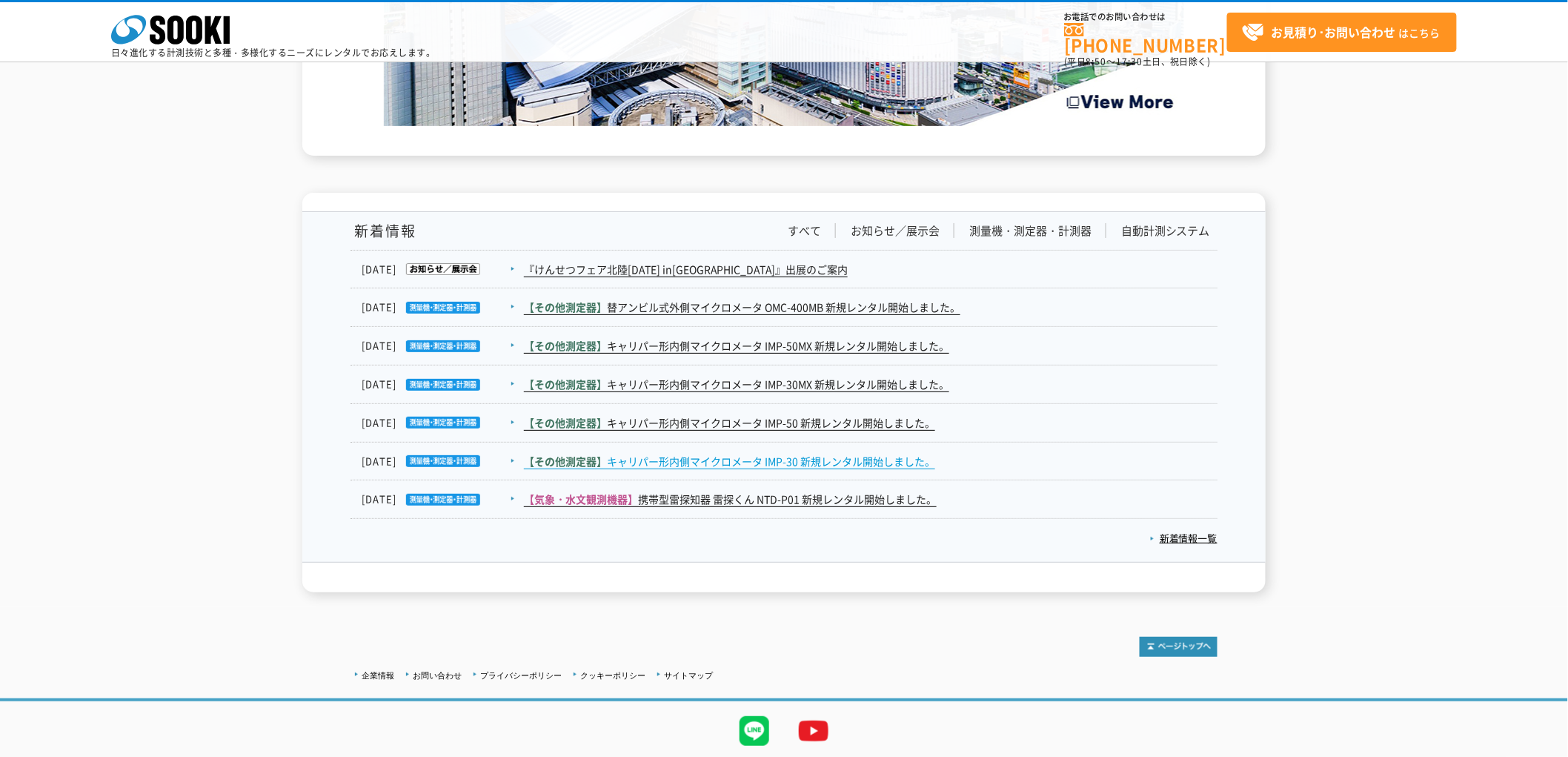
click at [778, 454] on link "【その他測定器】 キャリパー形内側マイクロメータ IMP-30 新規レンタル開始しました。" at bounding box center [730, 461] width 411 height 15
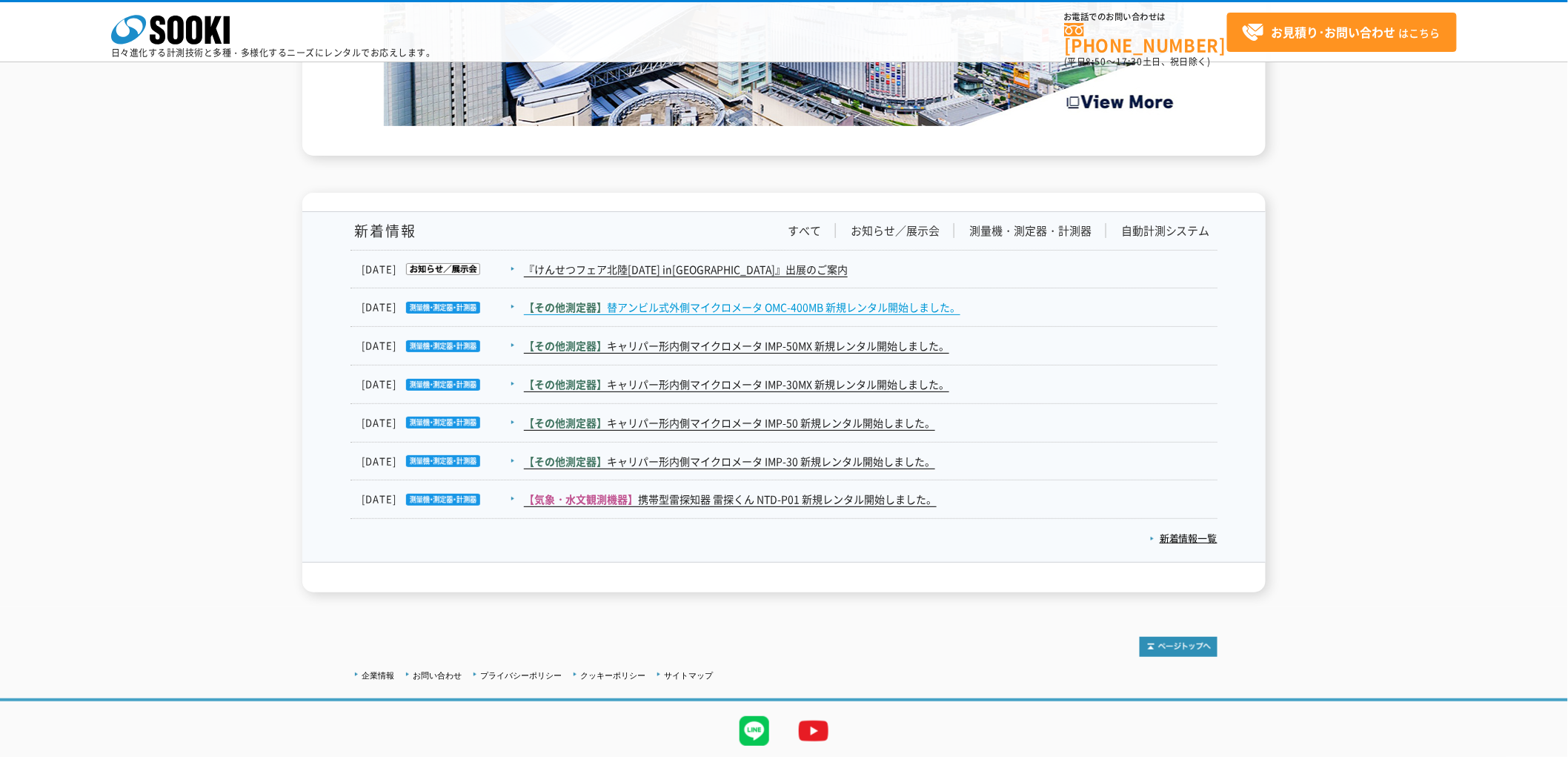
click at [593, 299] on span "【その他測定器】" at bounding box center [566, 306] width 83 height 15
